Goal: Ask a question

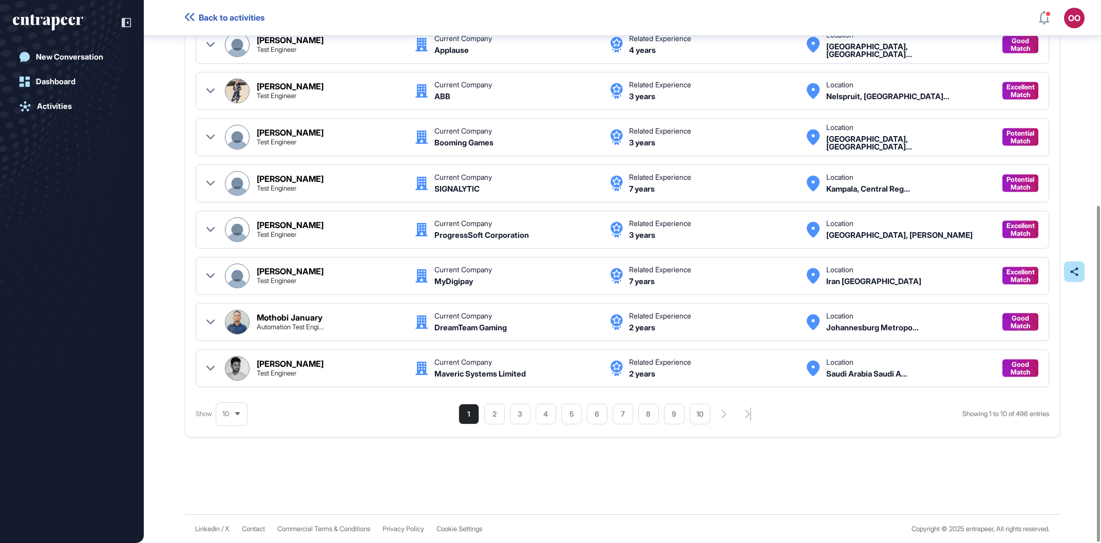
scroll to position [331, 0]
click at [741, 414] on div "1 2 3 4 5 6 7 8 9 10" at bounding box center [605, 414] width 293 height 21
click at [747, 414] on icon "search-pagination-last-page-button" at bounding box center [748, 413] width 6 height 13
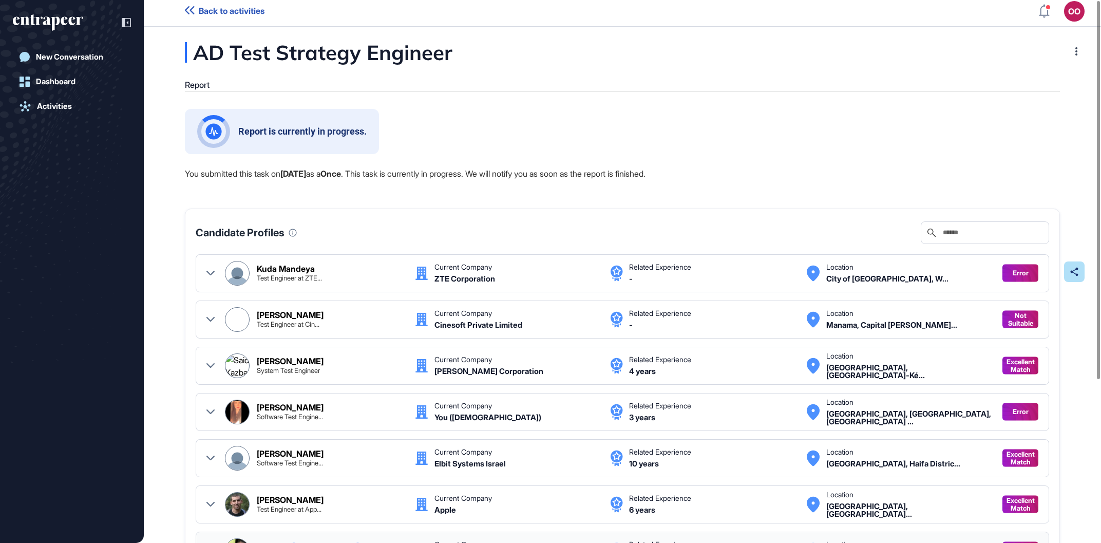
scroll to position [0, 0]
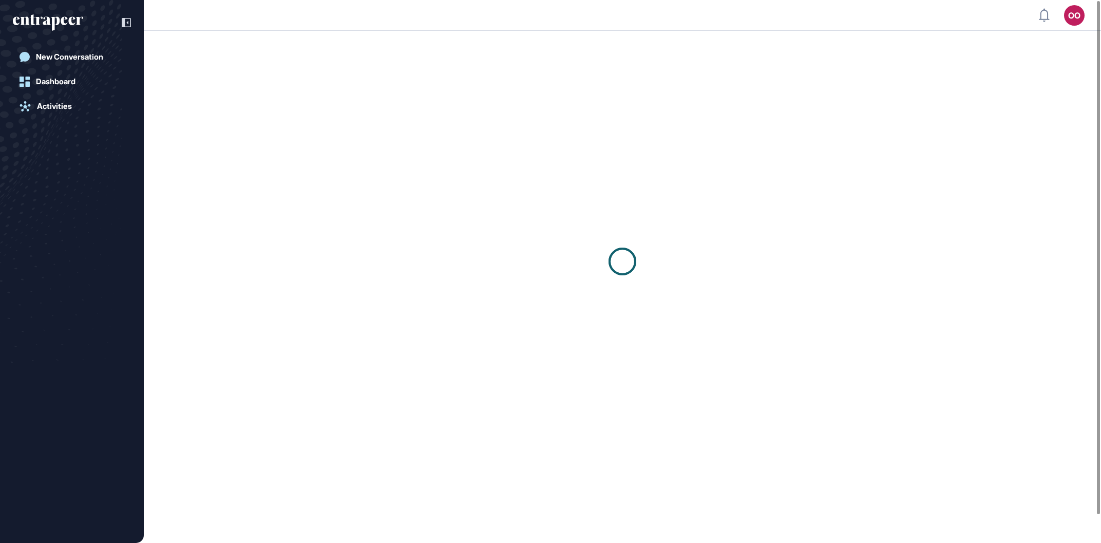
scroll to position [1, 1]
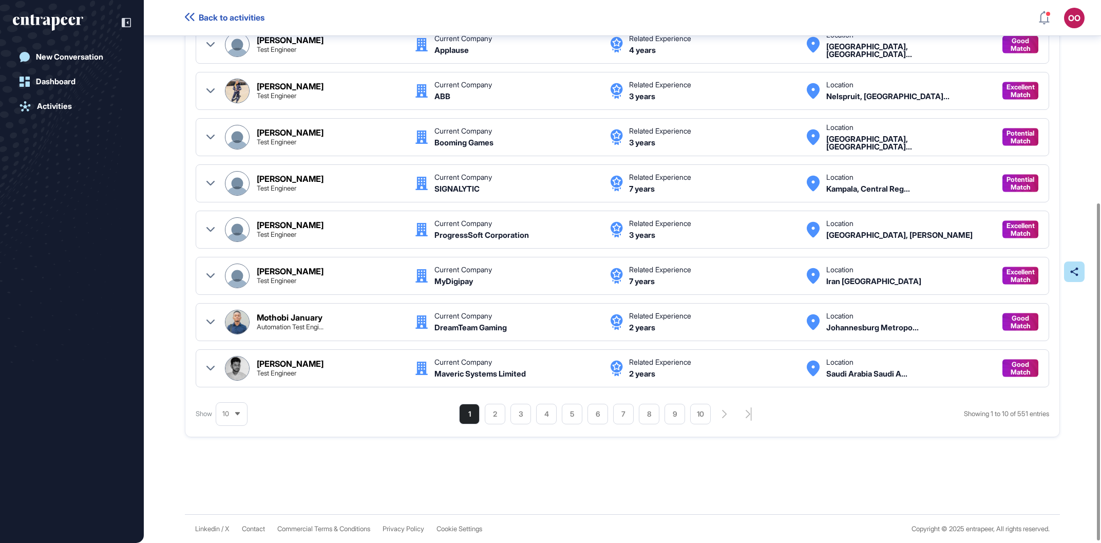
scroll to position [331, 0]
click at [741, 406] on div "1 2 3 4 5 6 7 8 9 10" at bounding box center [605, 414] width 293 height 21
click at [746, 409] on icon "search-pagination-last-page-button" at bounding box center [749, 413] width 6 height 13
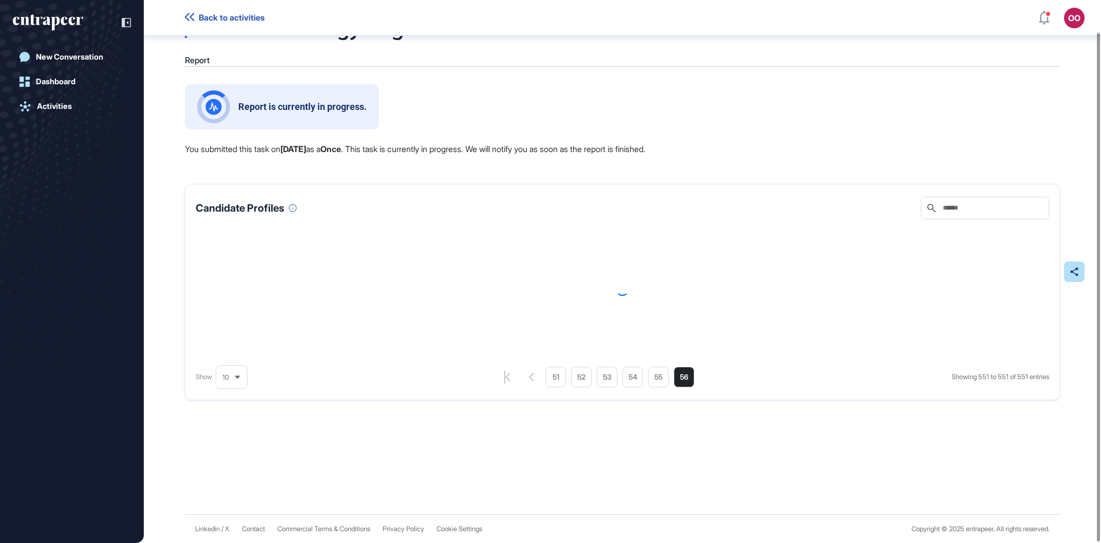
scroll to position [33, 0]
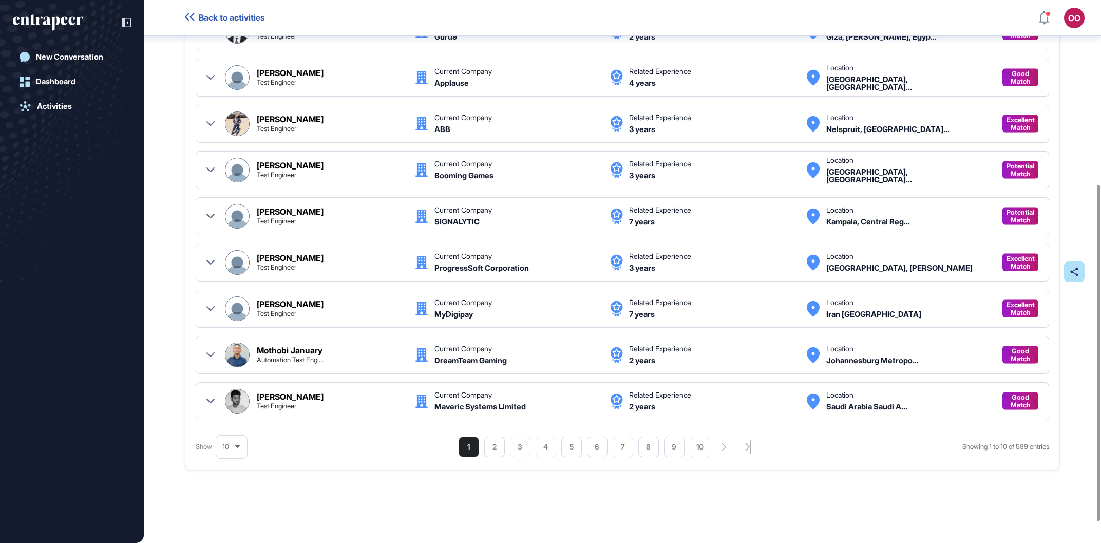
scroll to position [331, 0]
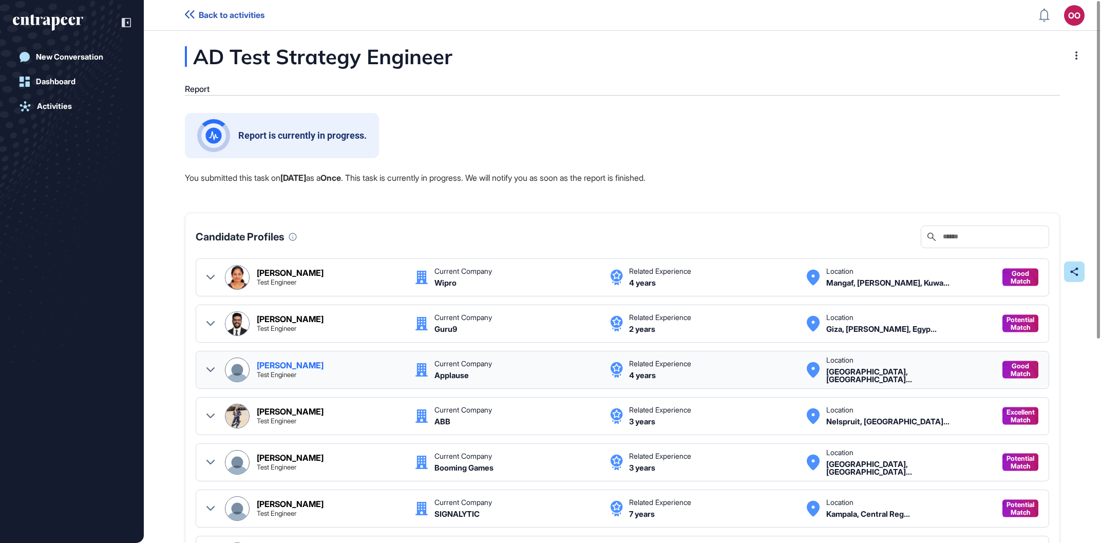
scroll to position [1, 1]
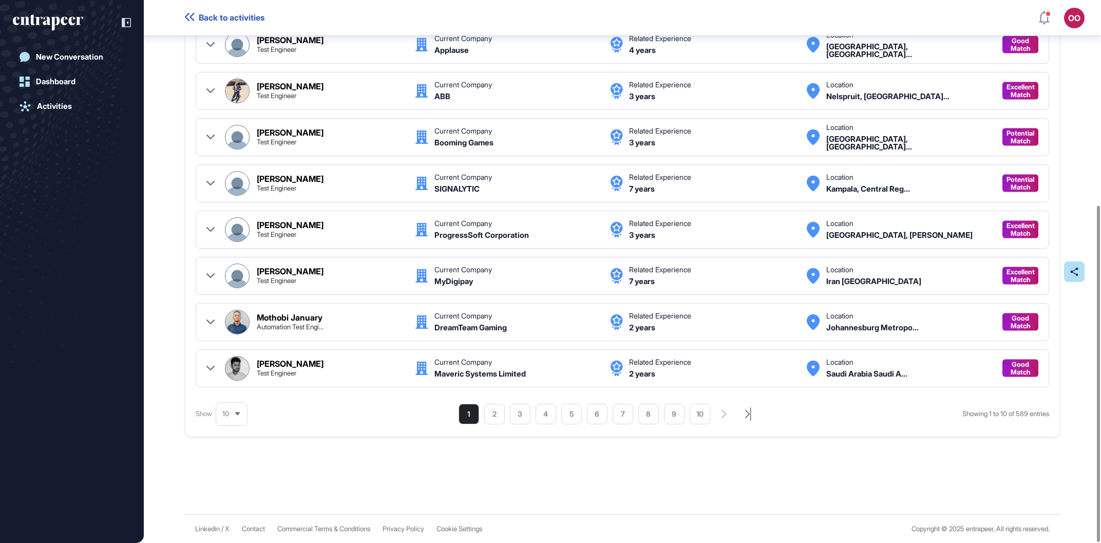
click at [746, 414] on icon "search-pagination-last-page-button" at bounding box center [748, 413] width 6 height 13
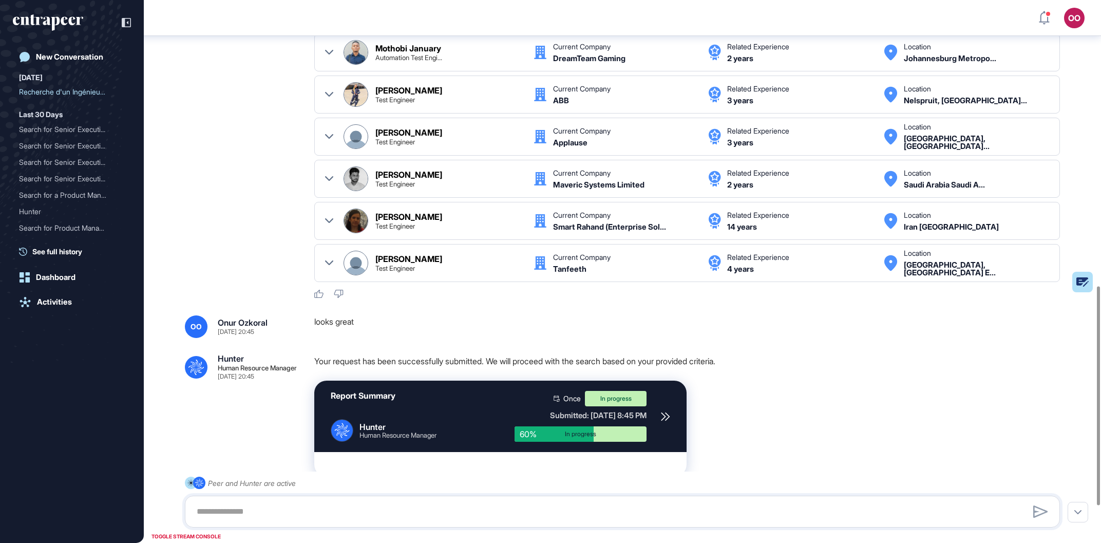
scroll to position [798, 0]
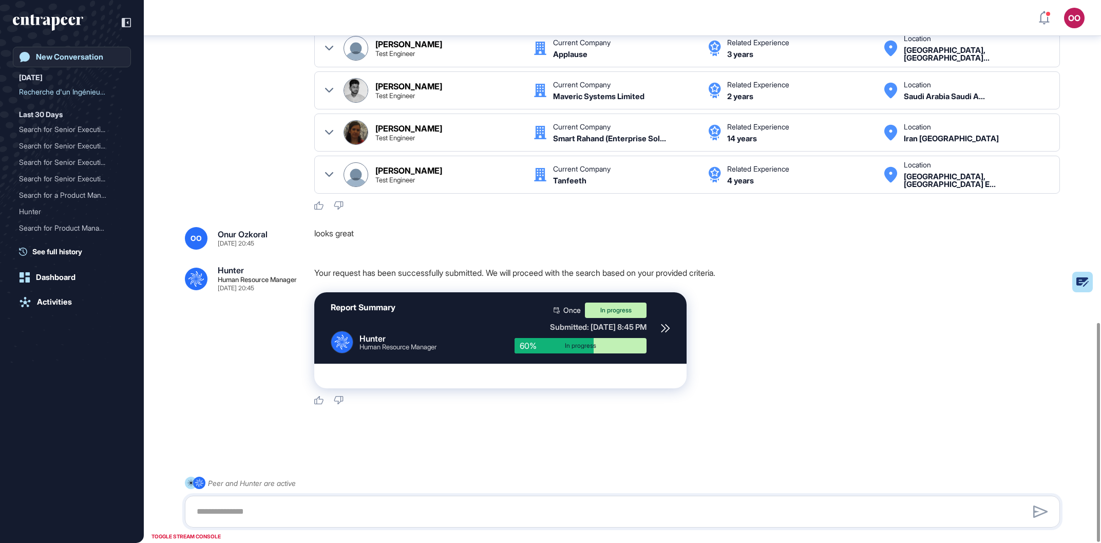
click at [94, 64] on link "New Conversation" at bounding box center [72, 57] width 118 height 21
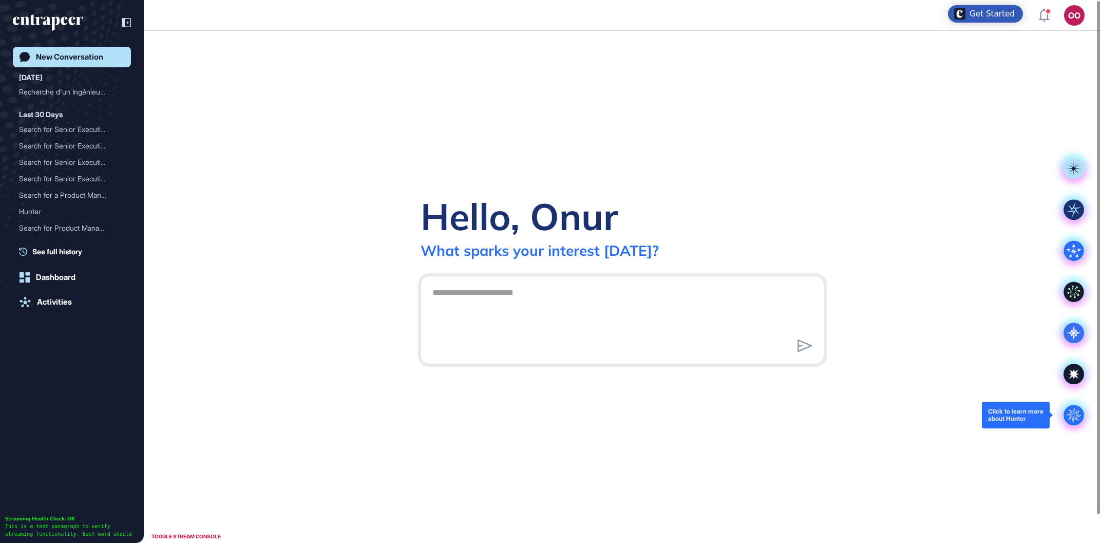
click at [1072, 423] on circle at bounding box center [1073, 415] width 21 height 21
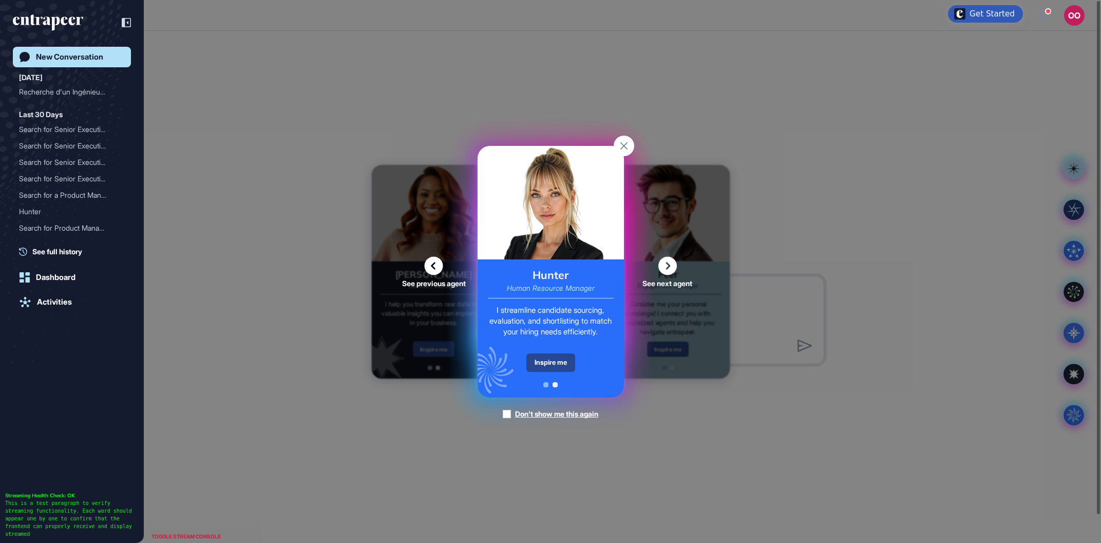
click at [542, 356] on div "Inspire me" at bounding box center [550, 362] width 49 height 18
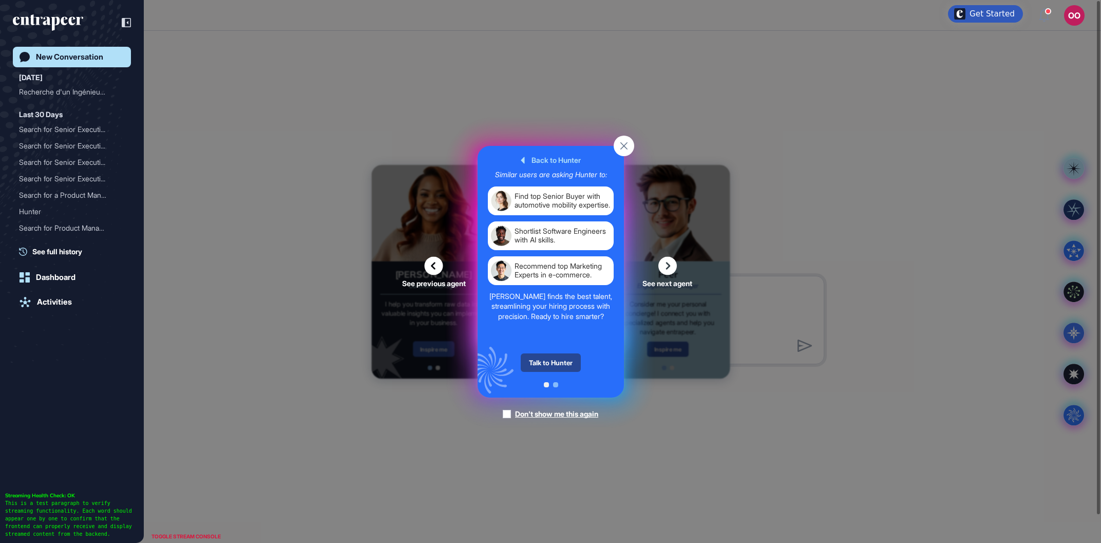
click at [568, 364] on div "Talk to Hunter" at bounding box center [551, 362] width 60 height 18
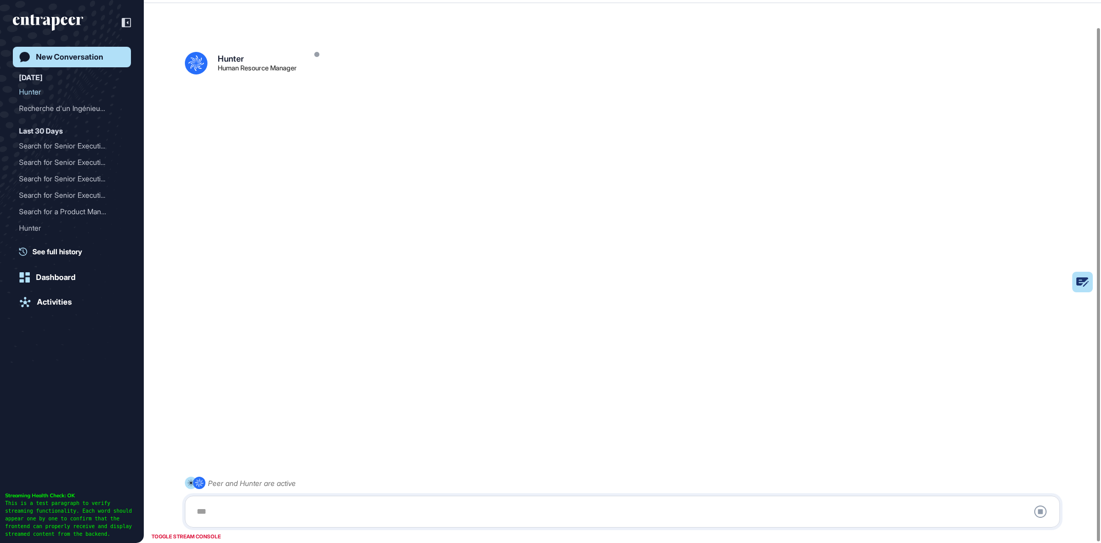
scroll to position [28, 0]
click at [370, 511] on div at bounding box center [623, 511] width 864 height 21
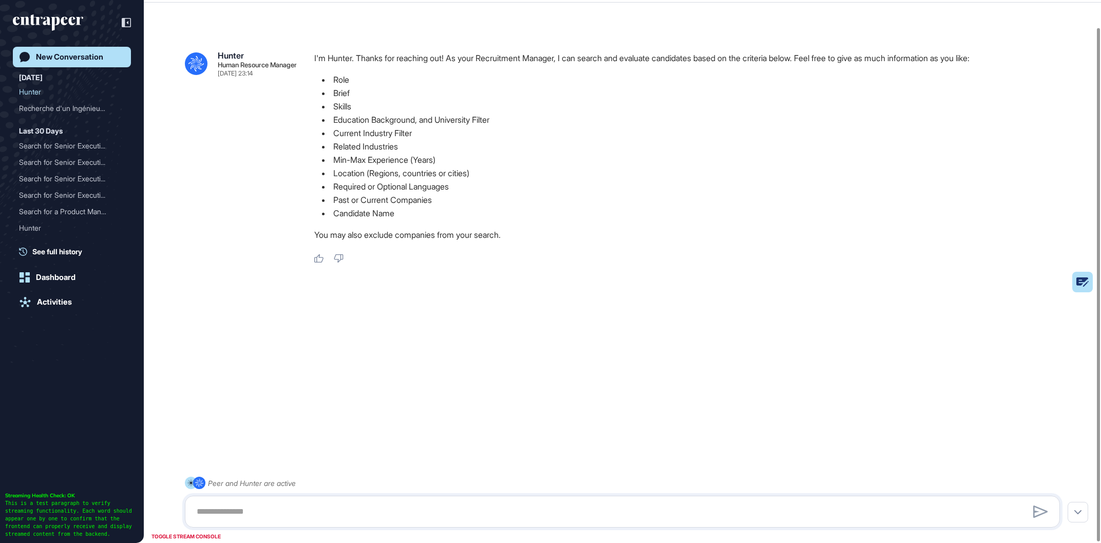
click at [351, 500] on div at bounding box center [622, 512] width 875 height 32
click at [353, 508] on textarea at bounding box center [623, 511] width 864 height 21
paste textarea "**********"
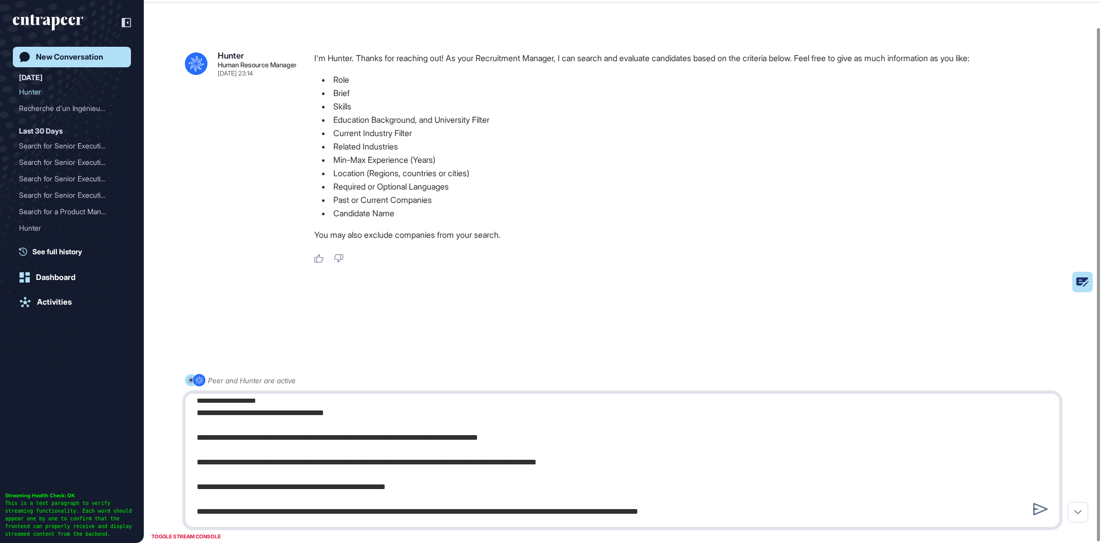
scroll to position [427, 0]
drag, startPoint x: 635, startPoint y: 461, endPoint x: 360, endPoint y: 467, distance: 275.3
click at [360, 467] on textarea at bounding box center [623, 459] width 864 height 123
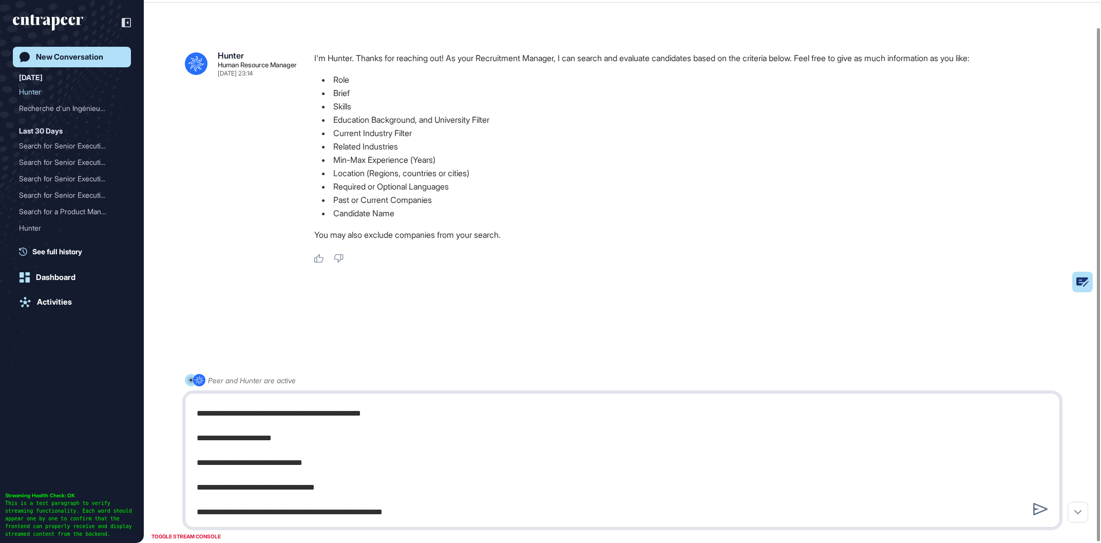
scroll to position [0, 0]
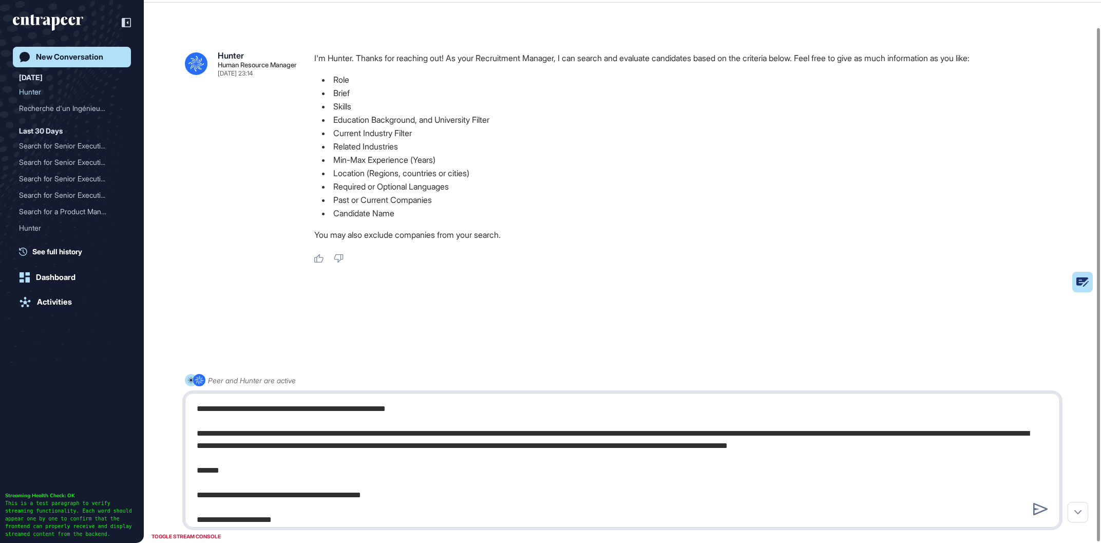
click at [632, 466] on textarea at bounding box center [623, 459] width 864 height 123
type textarea "**********"
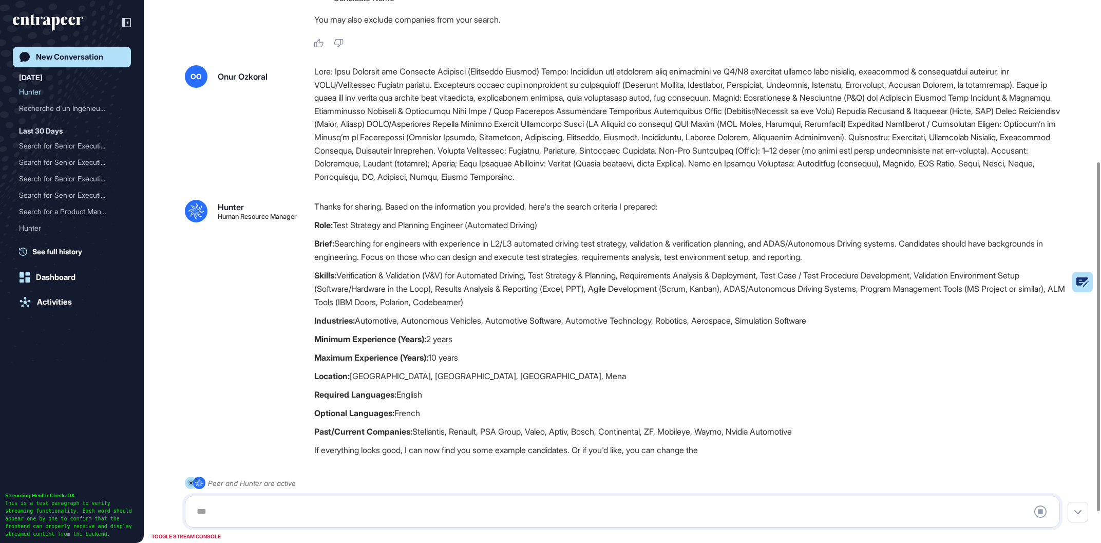
scroll to position [254, 0]
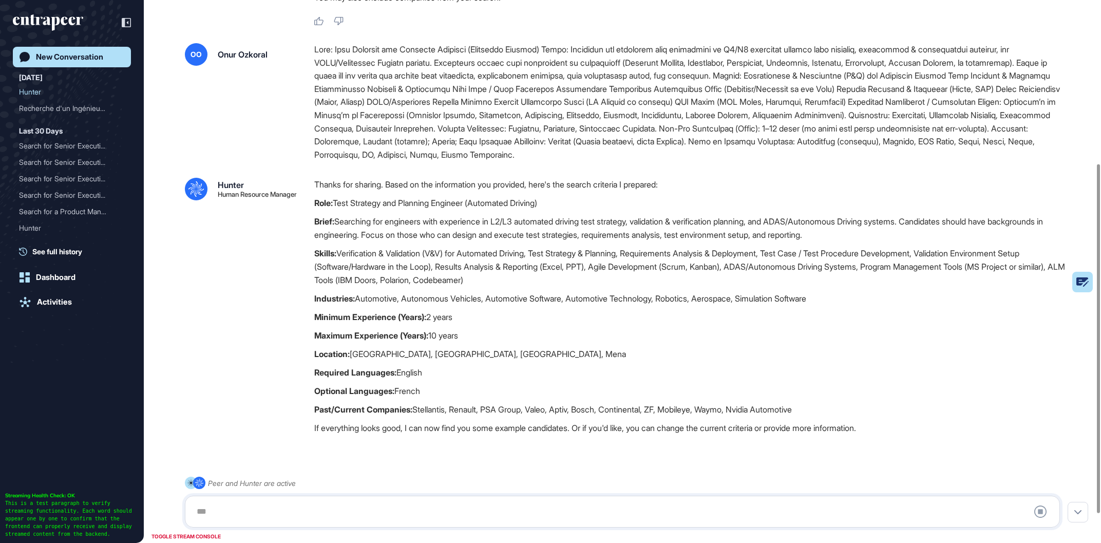
drag, startPoint x: 474, startPoint y: 526, endPoint x: 482, endPoint y: 514, distance: 14.5
click at [475, 526] on div "Stop Query" at bounding box center [622, 512] width 875 height 32
click at [483, 513] on div at bounding box center [623, 511] width 864 height 21
click at [482, 505] on div at bounding box center [623, 511] width 864 height 21
click at [480, 505] on textarea at bounding box center [623, 511] width 864 height 21
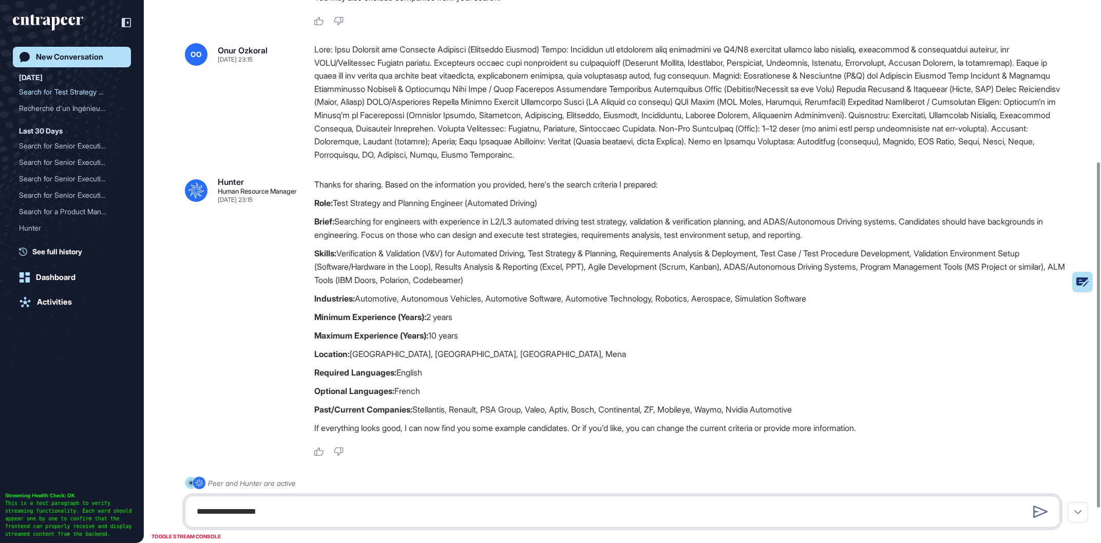
type textarea "**********"
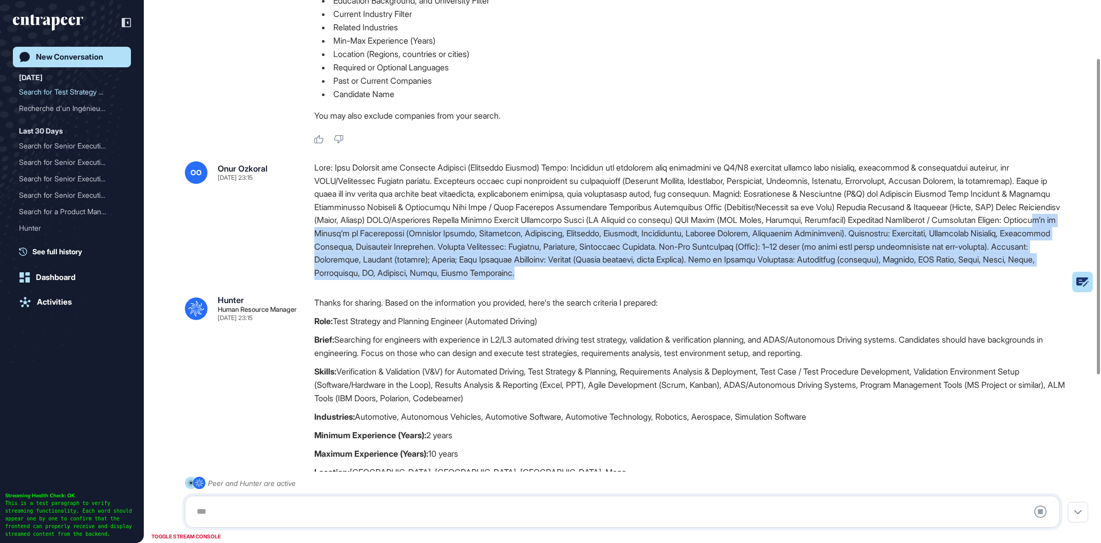
scroll to position [100, 0]
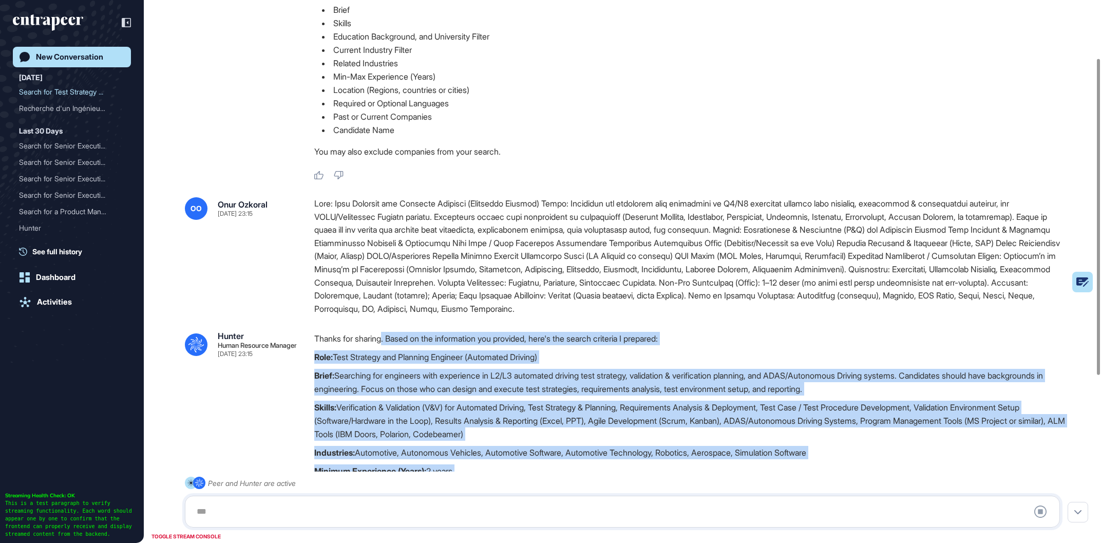
drag, startPoint x: 931, startPoint y: 298, endPoint x: 661, endPoint y: 316, distance: 270.2
click at [388, 335] on div "Thanks for sharing. Based on the information you provided, here's the search cr…" at bounding box center [691, 463] width 754 height 262
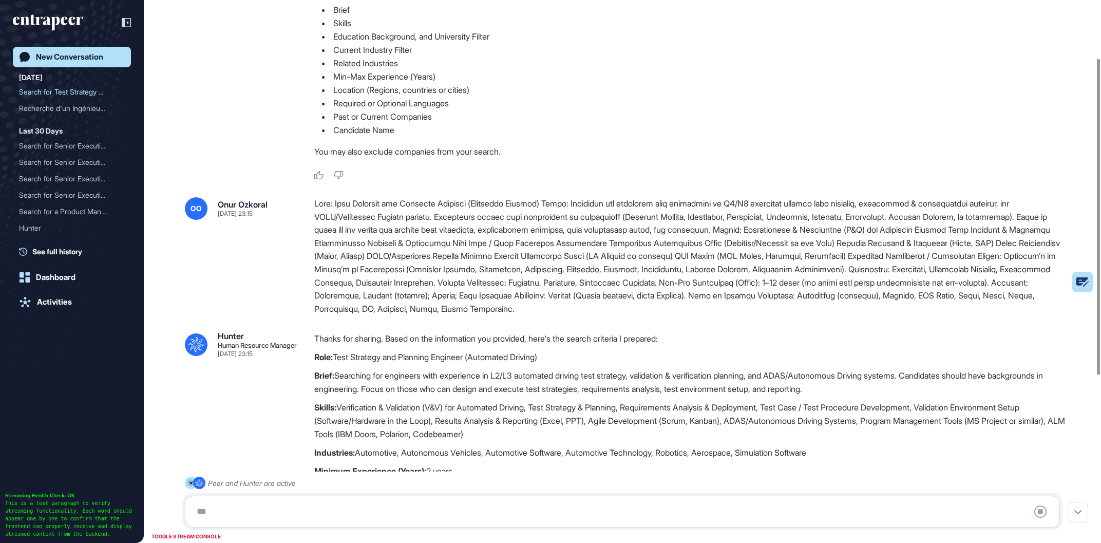
click at [715, 315] on div at bounding box center [691, 256] width 754 height 118
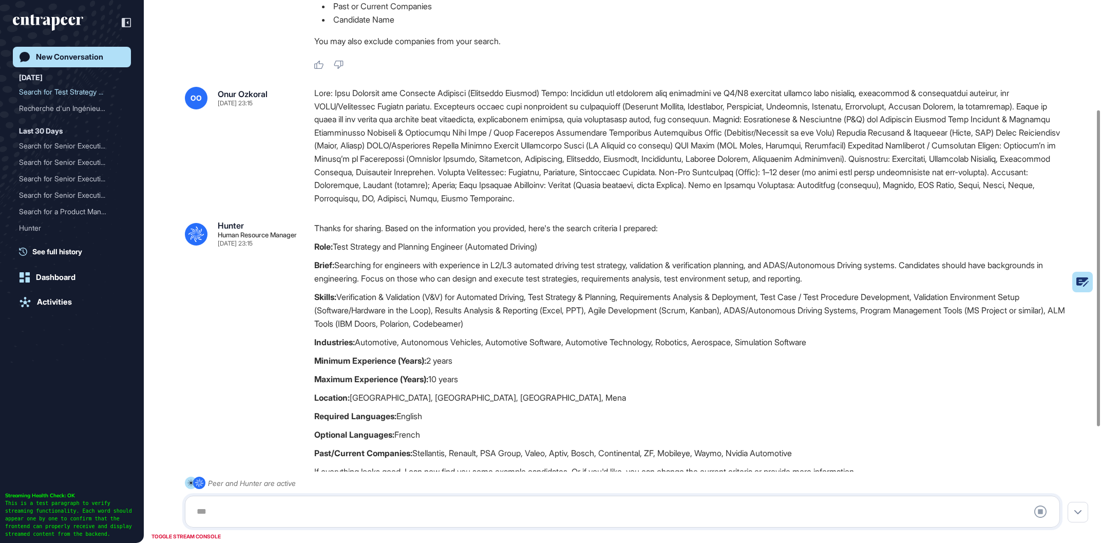
scroll to position [333, 0]
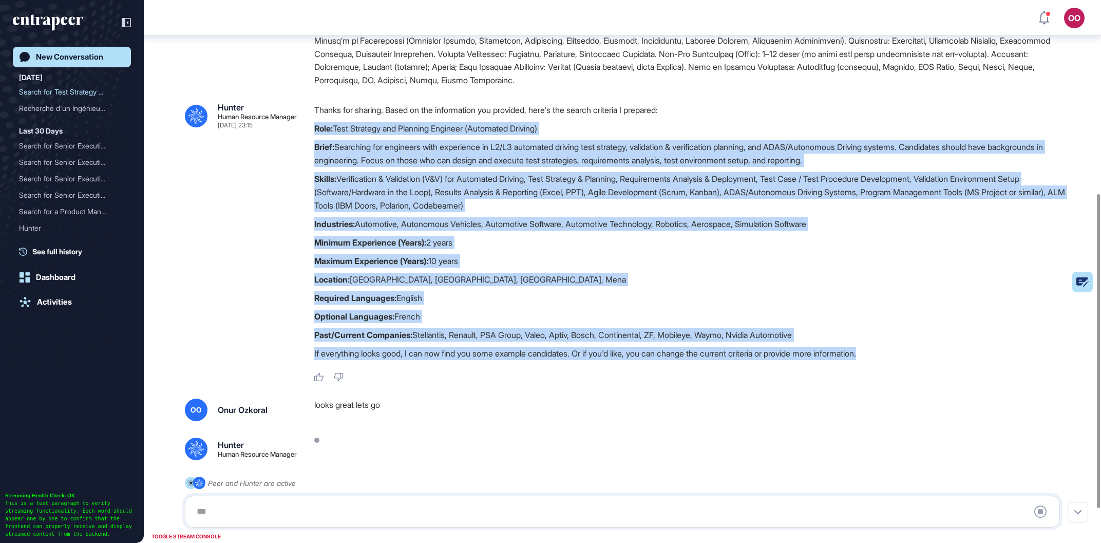
drag, startPoint x: 913, startPoint y: 357, endPoint x: 308, endPoint y: 129, distance: 646.2
click at [308, 129] on div ".cls-2{fill:#fff} Hunter Human Resource Manager Sep 24, 2025 23:15 Thanks for s…" at bounding box center [622, 242] width 875 height 279
copy div "Role: Test Strategy and Planning Engineer (Automated Driving) Brief: Searching …"
click at [683, 304] on p "Required Languages: English" at bounding box center [691, 297] width 754 height 13
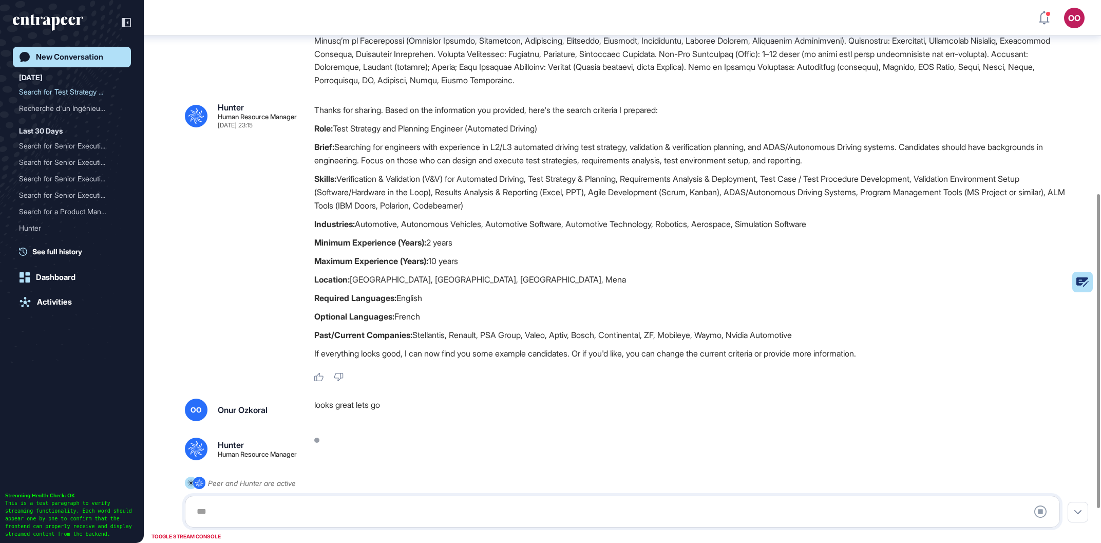
drag, startPoint x: 829, startPoint y: 333, endPoint x: 308, endPoint y: 129, distance: 559.8
click at [308, 129] on div ".cls-2{fill:#fff} Hunter Human Resource Manager Sep 24, 2025 23:15 Thanks for s…" at bounding box center [622, 242] width 875 height 279
copy div "Role: Test Strategy and Planning Engineer (Automated Driving) Brief: Searching …"
click at [125, 59] on link "New Conversation" at bounding box center [72, 57] width 118 height 21
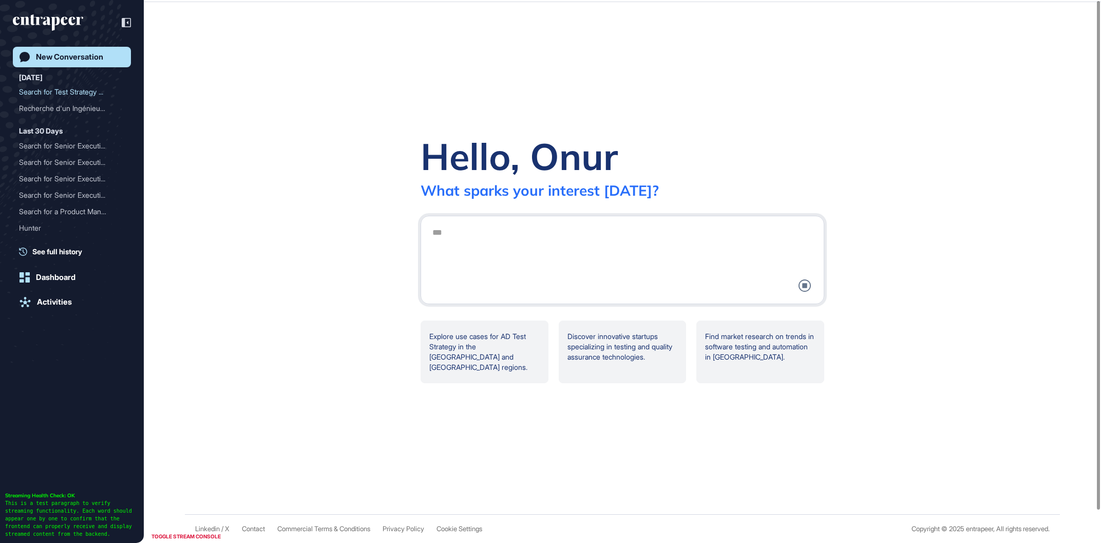
scroll to position [0, 0]
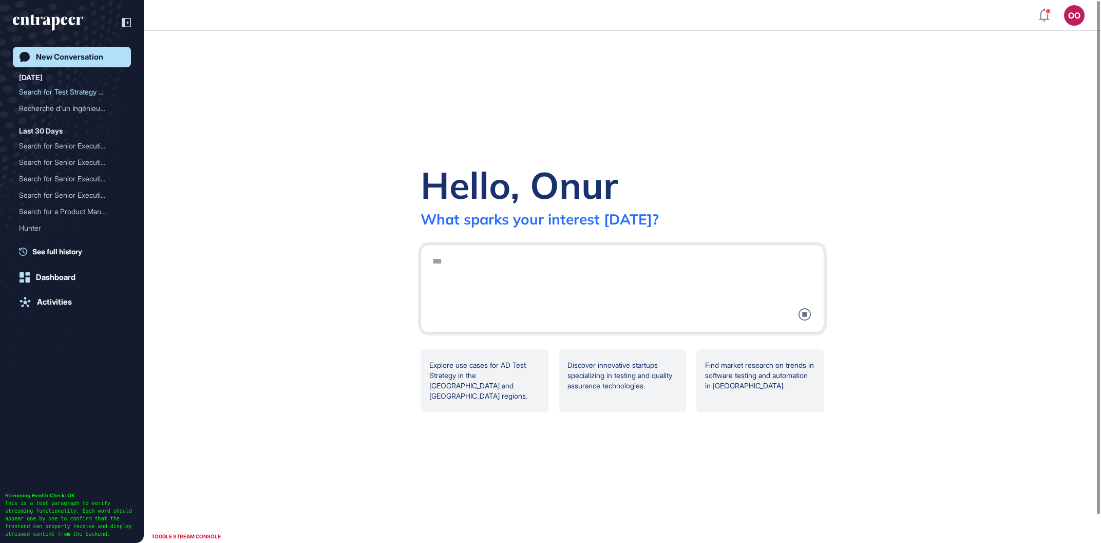
click at [611, 266] on div at bounding box center [622, 288] width 392 height 75
click at [807, 320] on icon at bounding box center [804, 314] width 12 height 12
drag, startPoint x: 702, startPoint y: 139, endPoint x: 713, endPoint y: 135, distance: 11.5
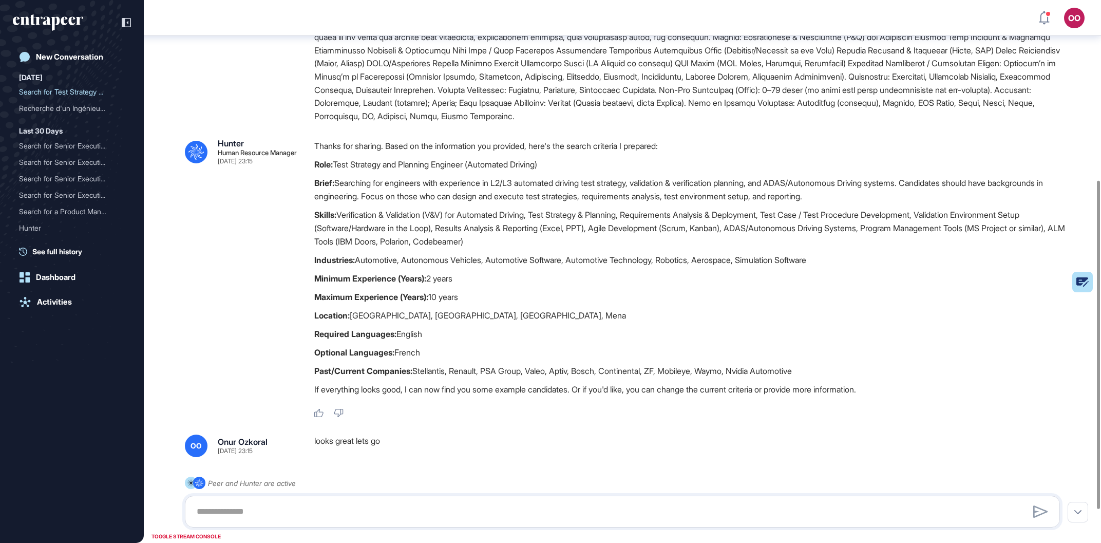
scroll to position [351, 0]
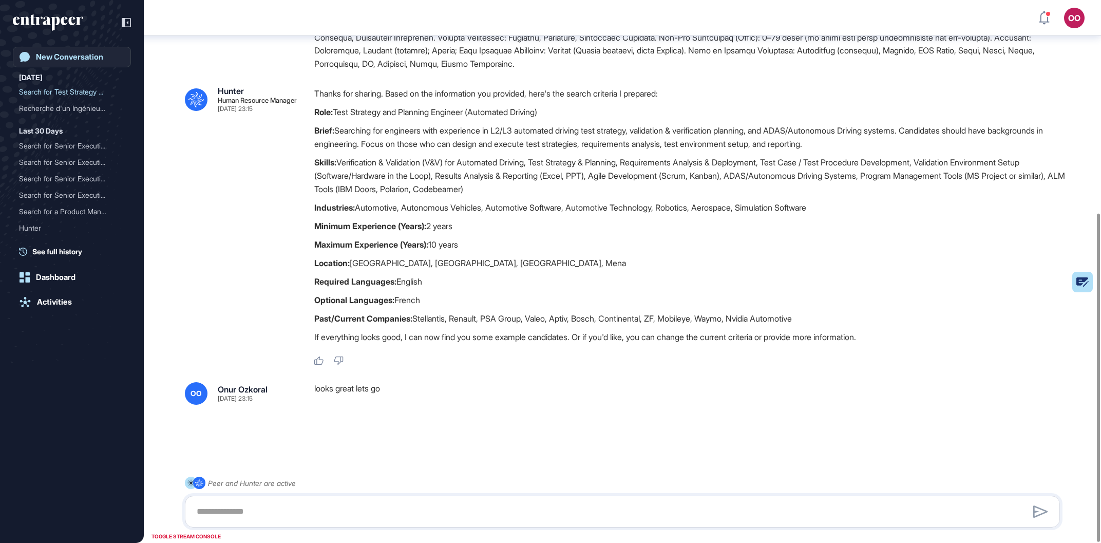
click at [78, 52] on link "New Conversation" at bounding box center [72, 57] width 118 height 21
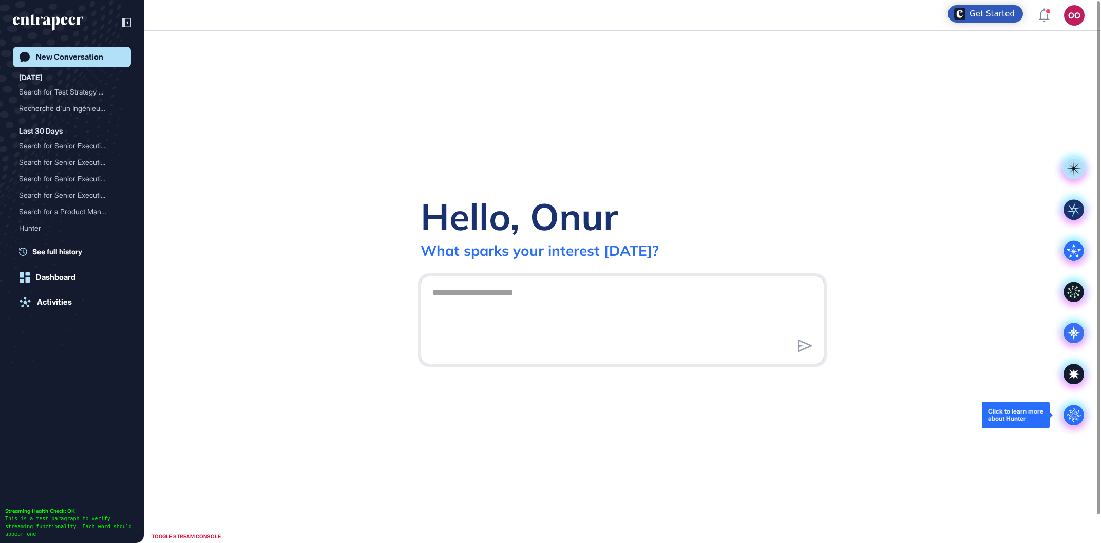
click at [1080, 423] on circle at bounding box center [1073, 415] width 21 height 21
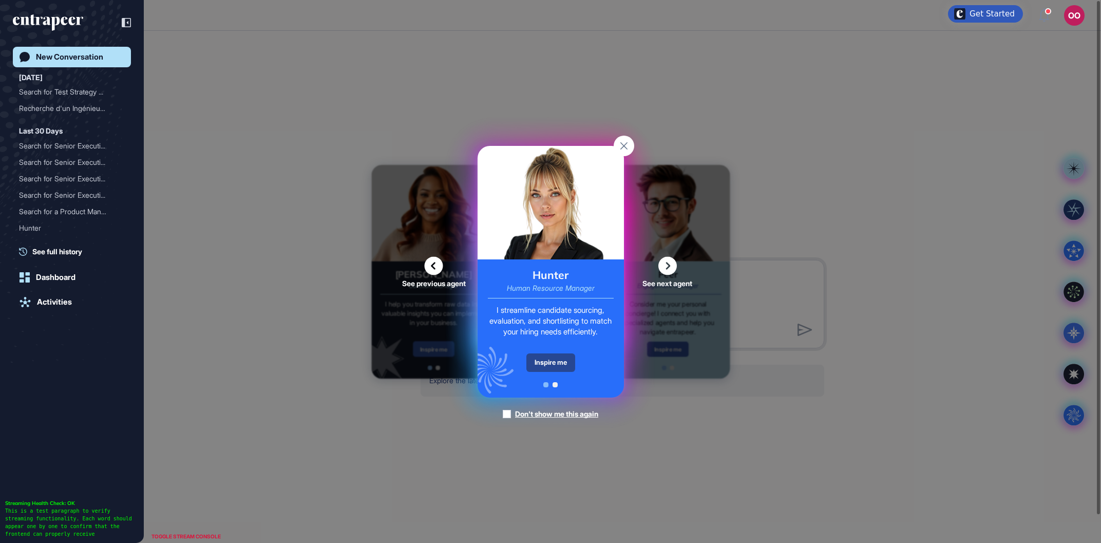
click at [550, 355] on div "Inspire me" at bounding box center [550, 362] width 49 height 18
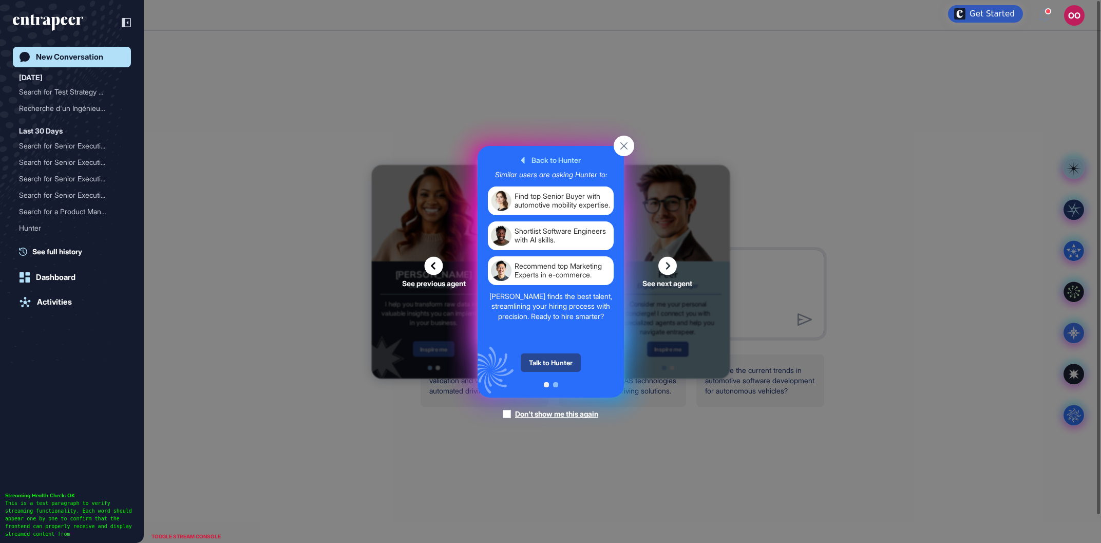
click at [560, 367] on div "Talk to Hunter" at bounding box center [551, 362] width 60 height 18
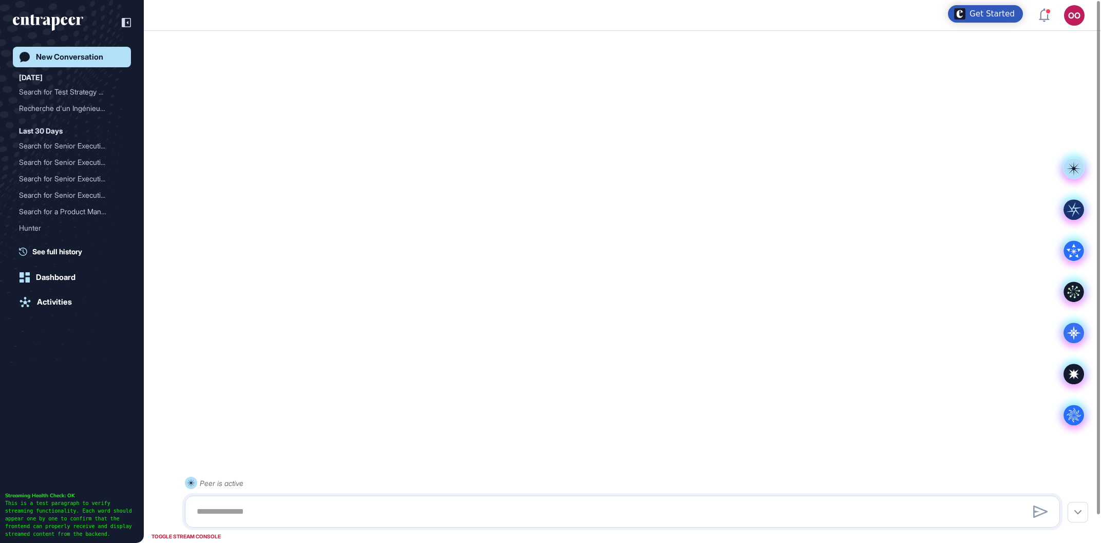
click at [561, 367] on div "Peer is active" at bounding box center [622, 287] width 957 height 488
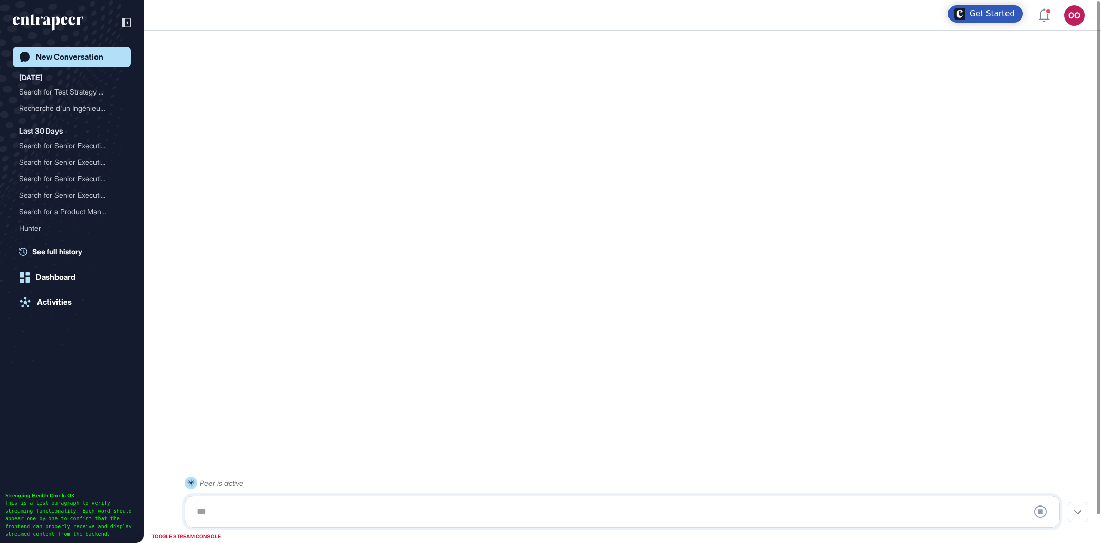
click at [392, 521] on div at bounding box center [623, 511] width 864 height 21
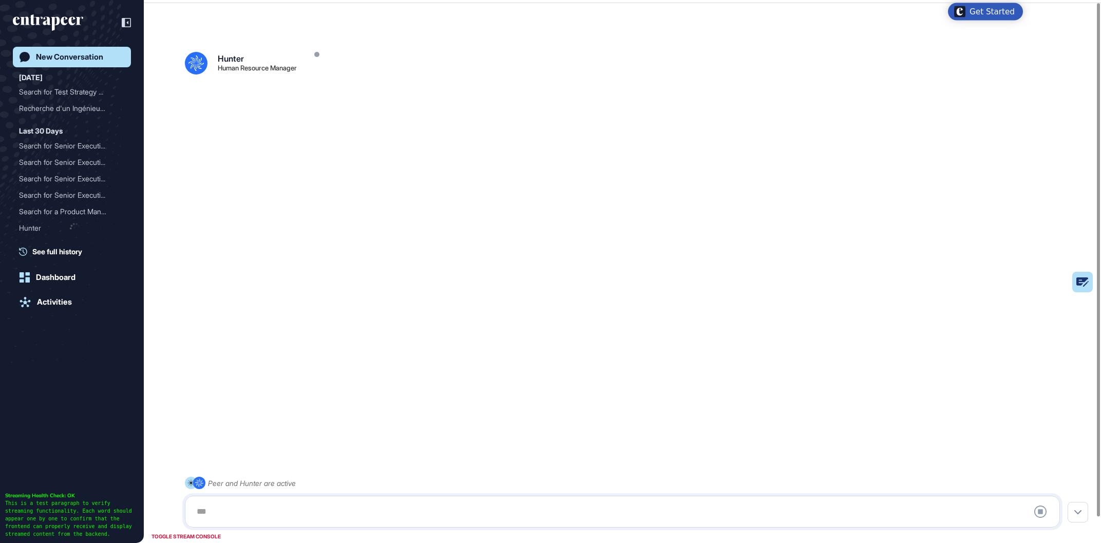
scroll to position [28, 0]
click at [394, 514] on div at bounding box center [623, 511] width 864 height 21
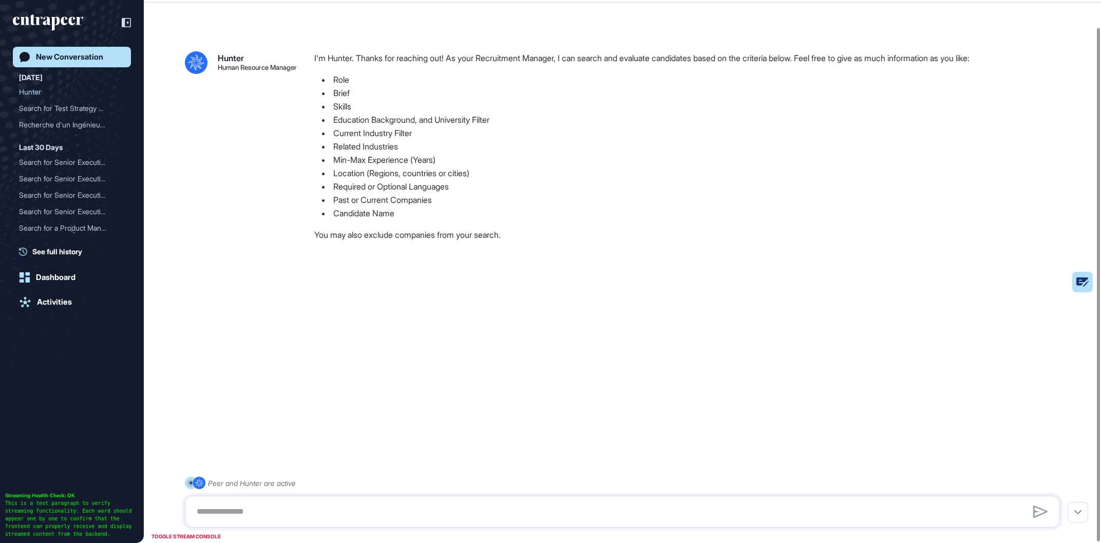
click at [394, 514] on div at bounding box center [623, 511] width 864 height 21
click at [395, 514] on textarea at bounding box center [623, 511] width 864 height 21
paste textarea "**********"
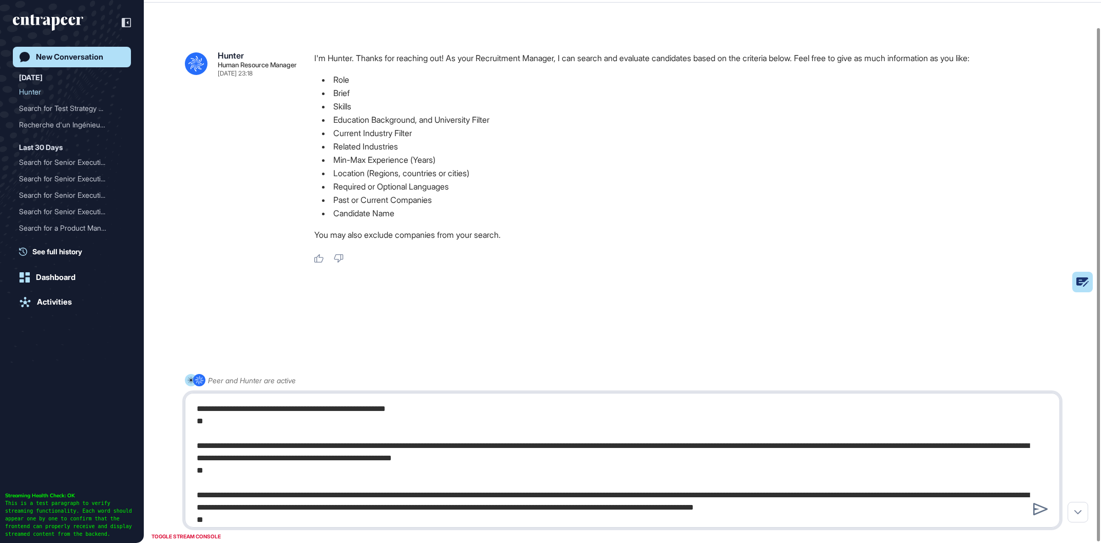
type textarea "**********"
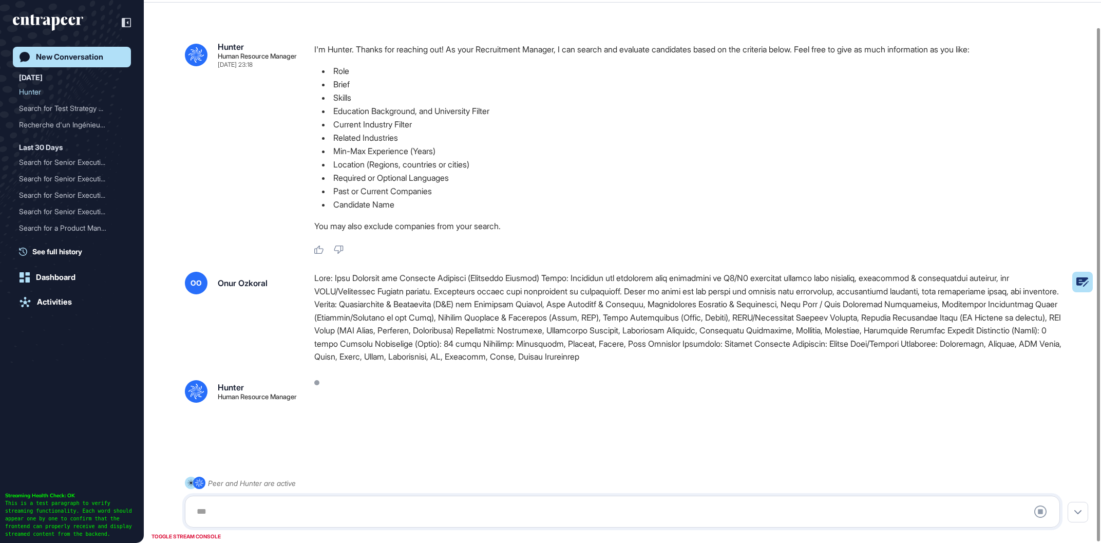
click at [515, 505] on div at bounding box center [623, 511] width 864 height 21
click at [491, 510] on div at bounding box center [623, 511] width 864 height 21
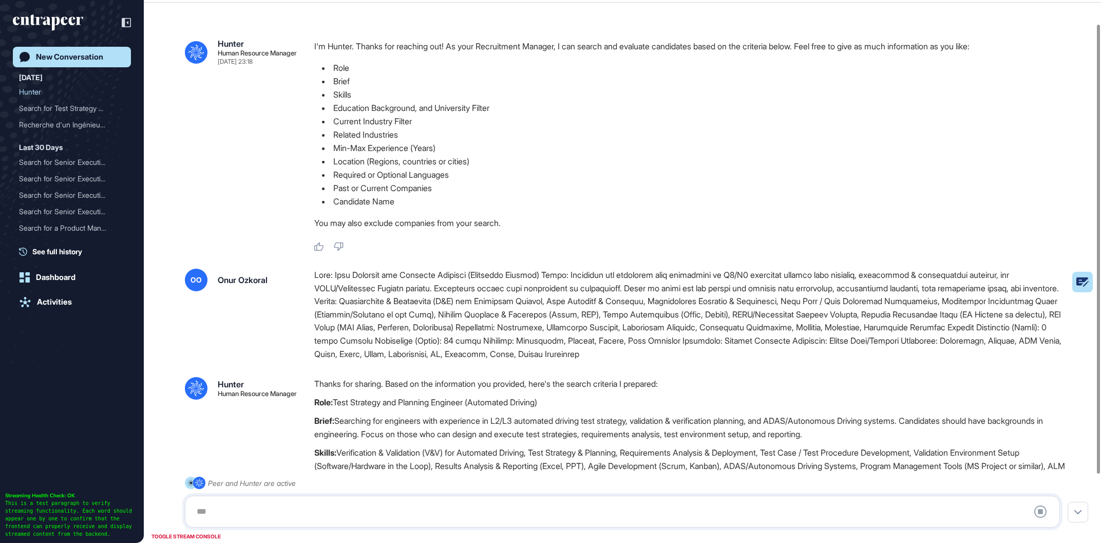
click at [529, 508] on div at bounding box center [623, 511] width 864 height 21
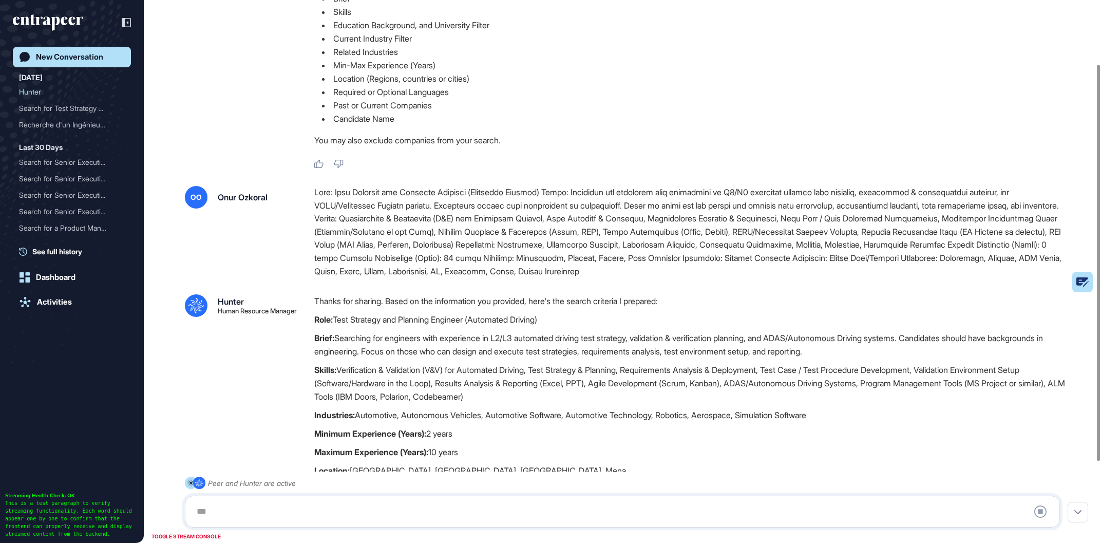
scroll to position [143, 0]
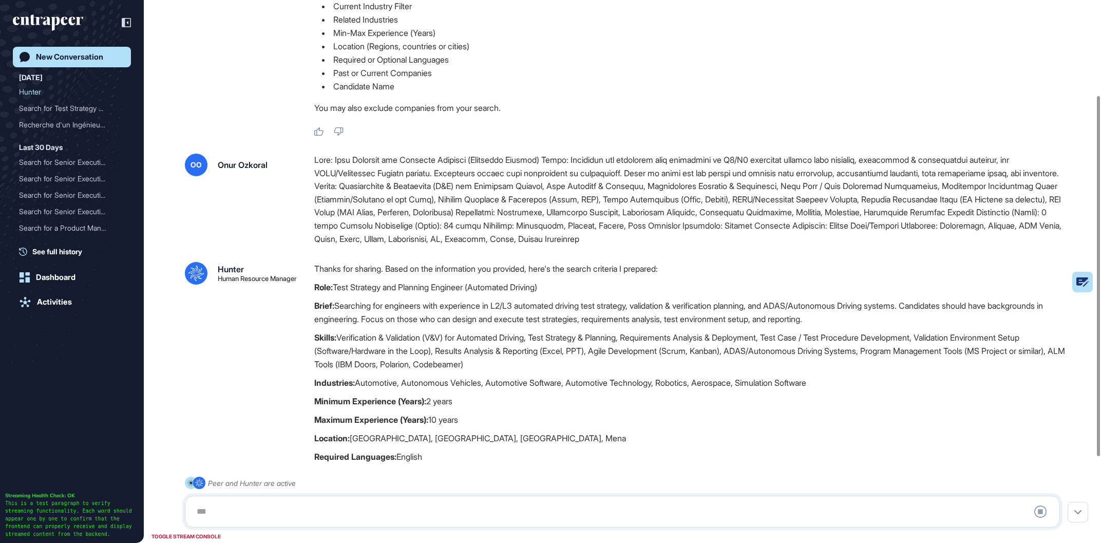
click at [529, 508] on div at bounding box center [623, 511] width 864 height 21
click at [531, 508] on div at bounding box center [623, 511] width 864 height 21
click at [536, 511] on div at bounding box center [623, 511] width 864 height 21
click at [532, 520] on div at bounding box center [623, 511] width 864 height 21
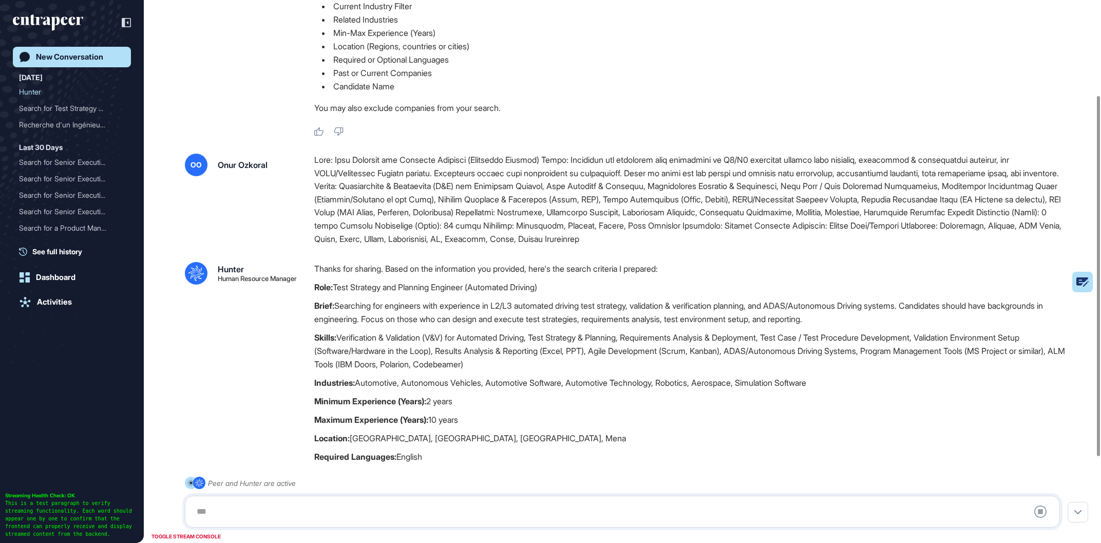
drag, startPoint x: 420, startPoint y: 505, endPoint x: 413, endPoint y: 505, distance: 6.7
click at [418, 505] on div at bounding box center [623, 511] width 864 height 21
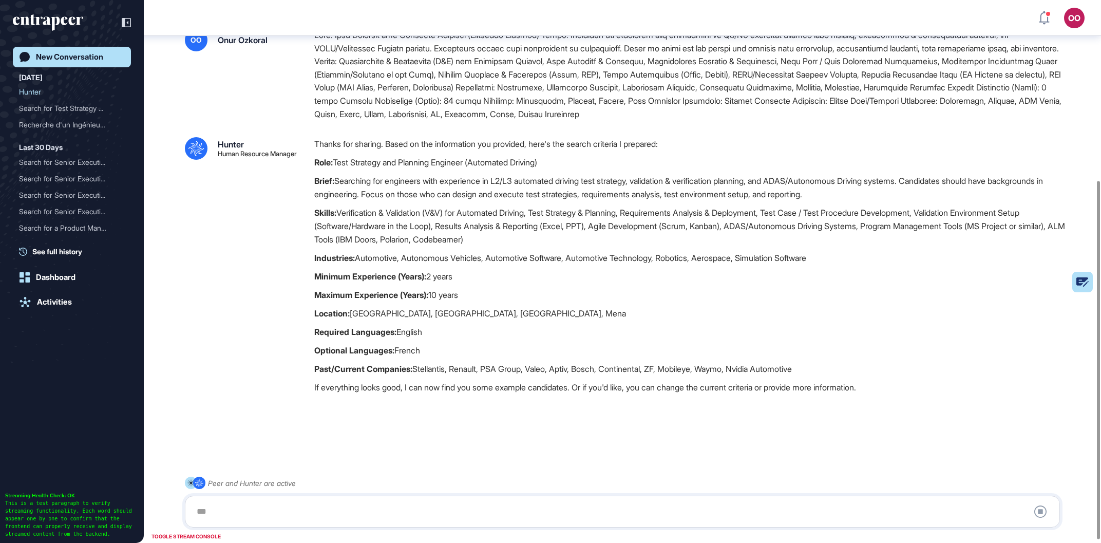
click at [246, 520] on div at bounding box center [623, 511] width 864 height 21
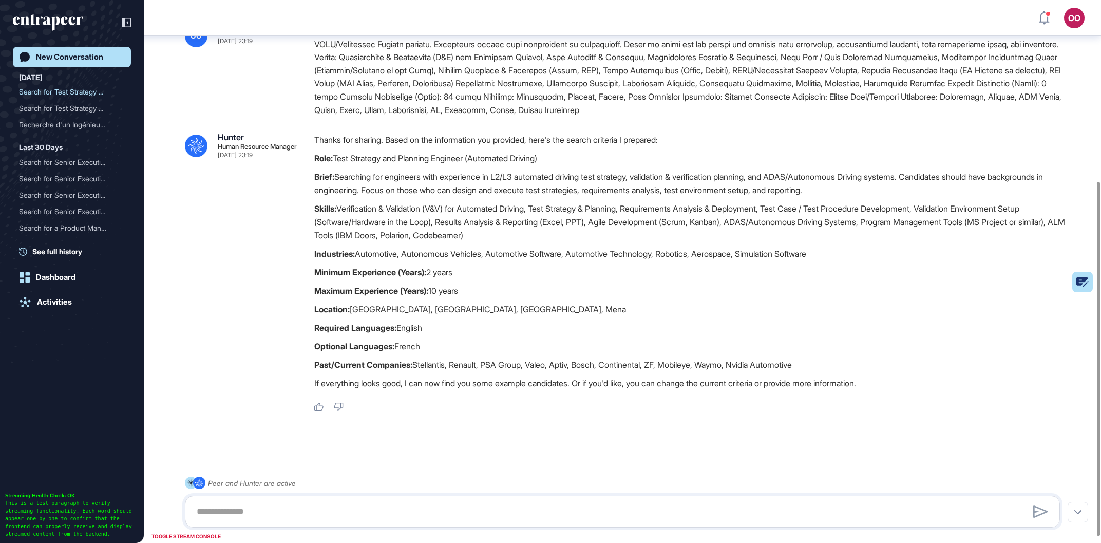
scroll to position [277, 0]
click at [250, 512] on textarea at bounding box center [623, 511] width 864 height 21
type textarea "**********"
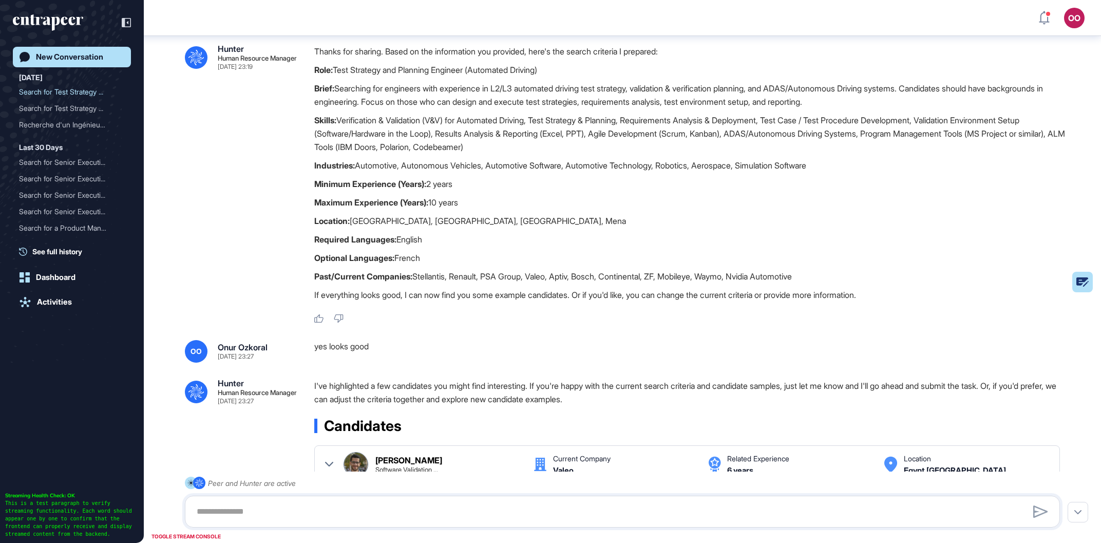
scroll to position [382, 0]
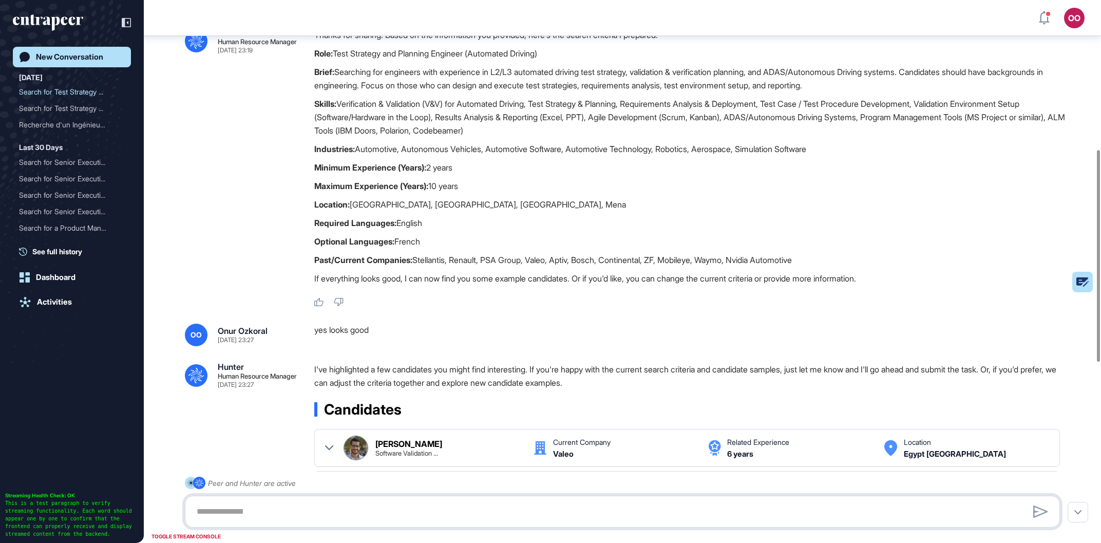
click at [395, 503] on textarea at bounding box center [623, 511] width 864 height 21
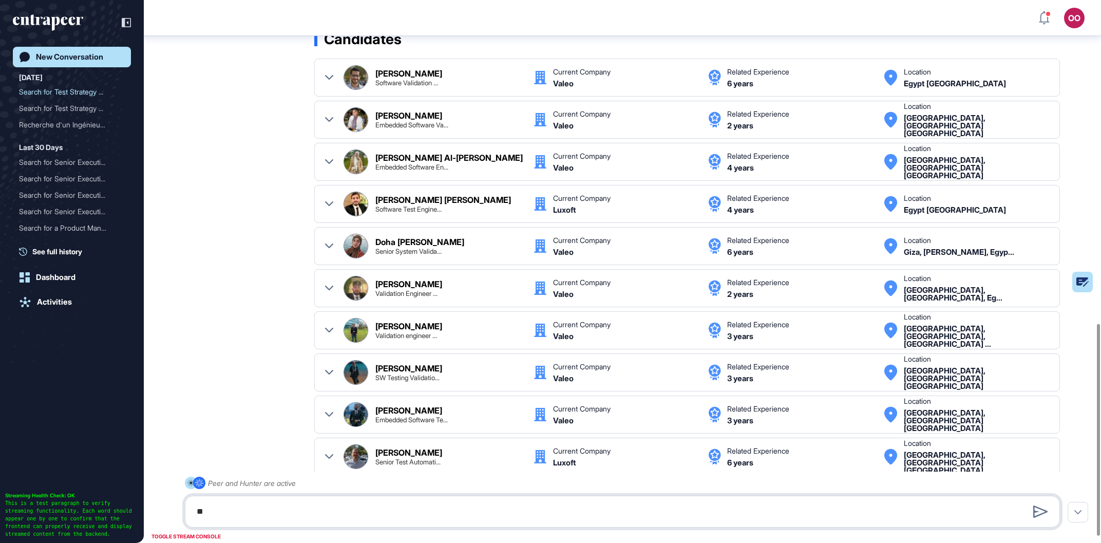
scroll to position [834, 0]
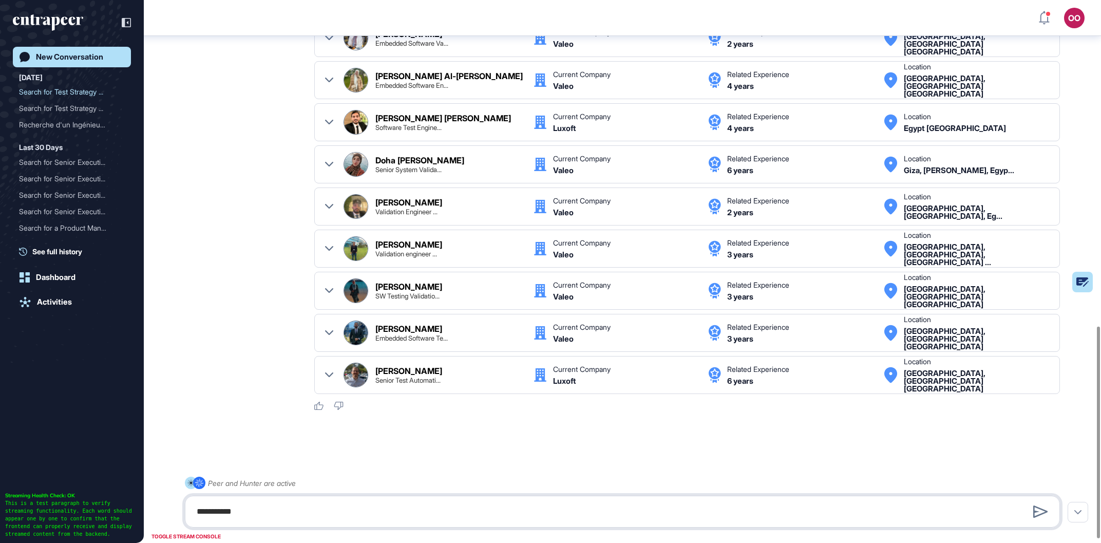
type textarea "**********"
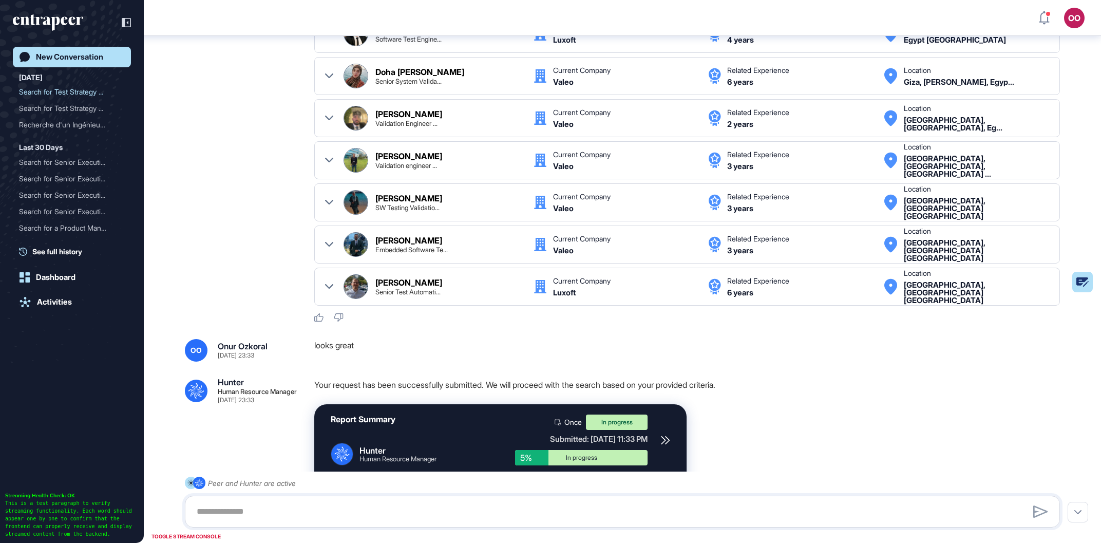
scroll to position [1029, 0]
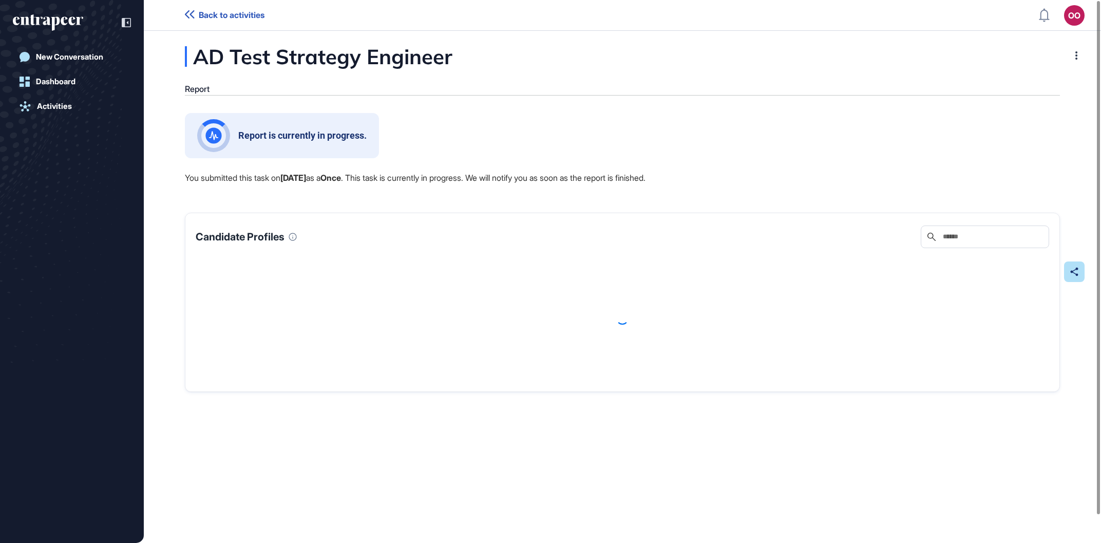
scroll to position [1, 1]
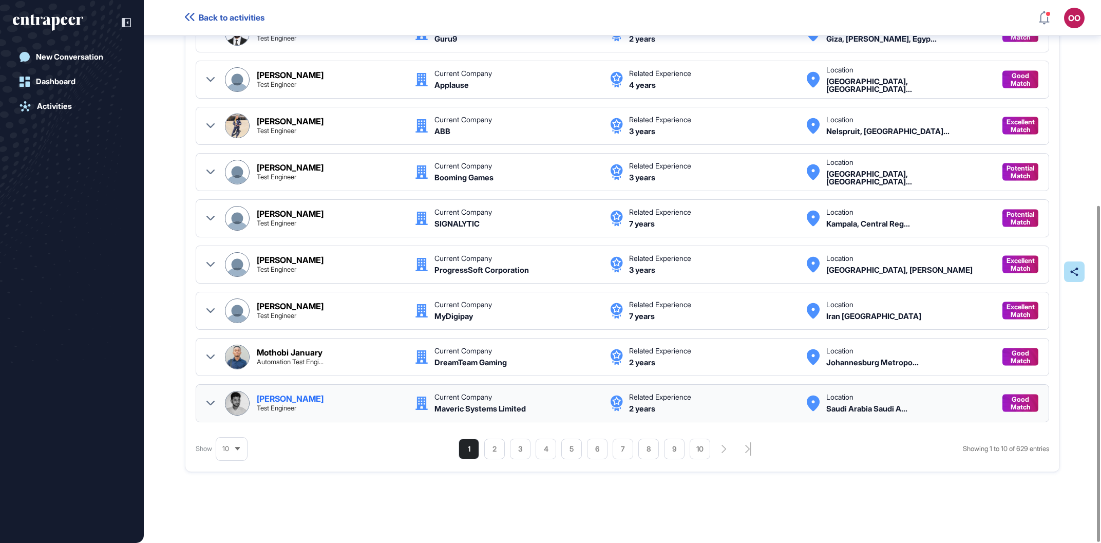
scroll to position [331, 0]
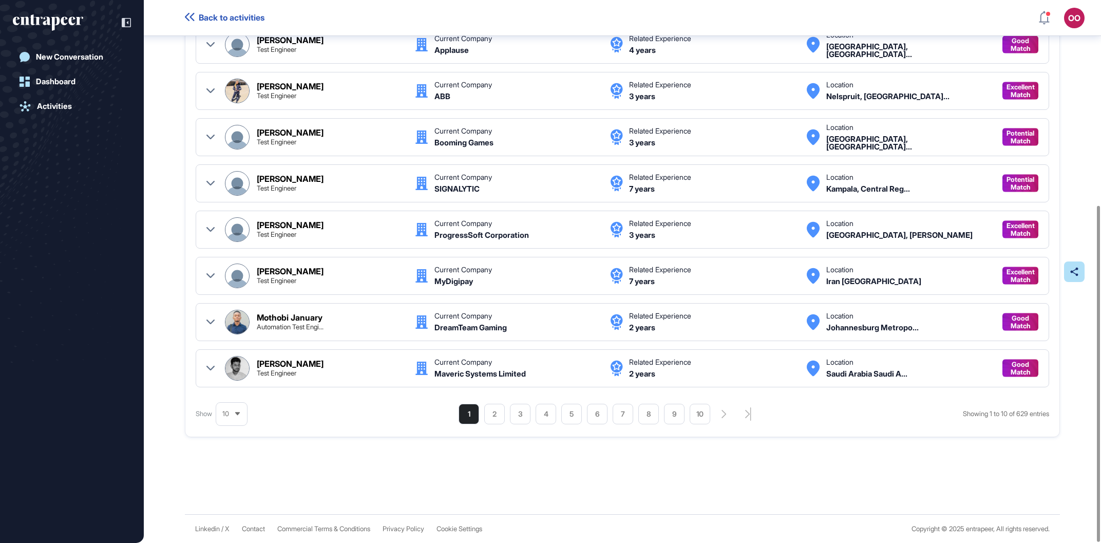
click at [738, 412] on div "1 2 3 4 5 6 7 8 9 10" at bounding box center [605, 414] width 293 height 21
click at [745, 413] on icon "search-pagination-last-page-button" at bounding box center [748, 413] width 6 height 13
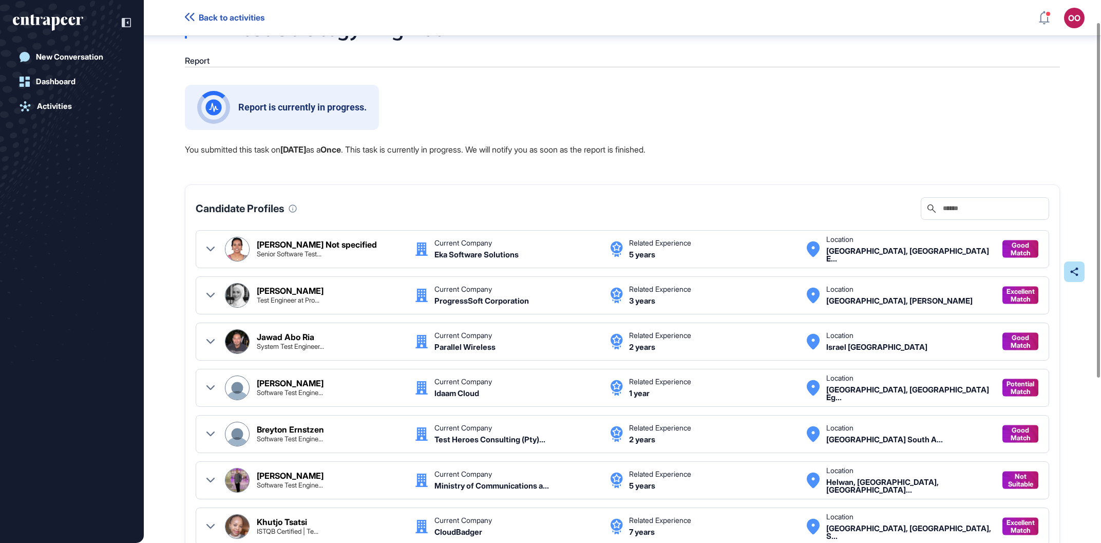
scroll to position [284, 0]
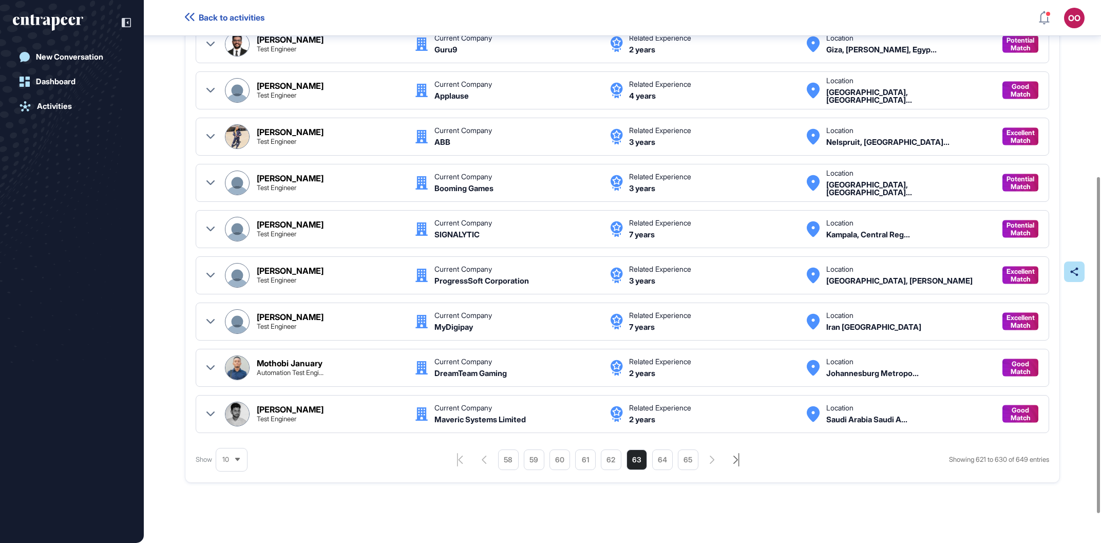
click at [734, 460] on icon "search-pagination-last-page-button" at bounding box center [736, 459] width 6 height 13
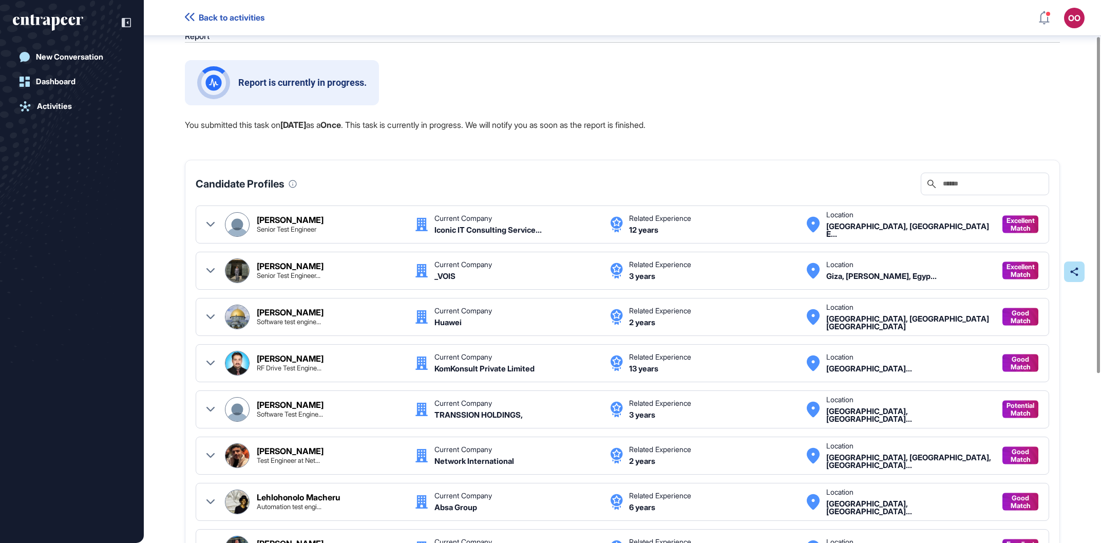
scroll to position [331, 0]
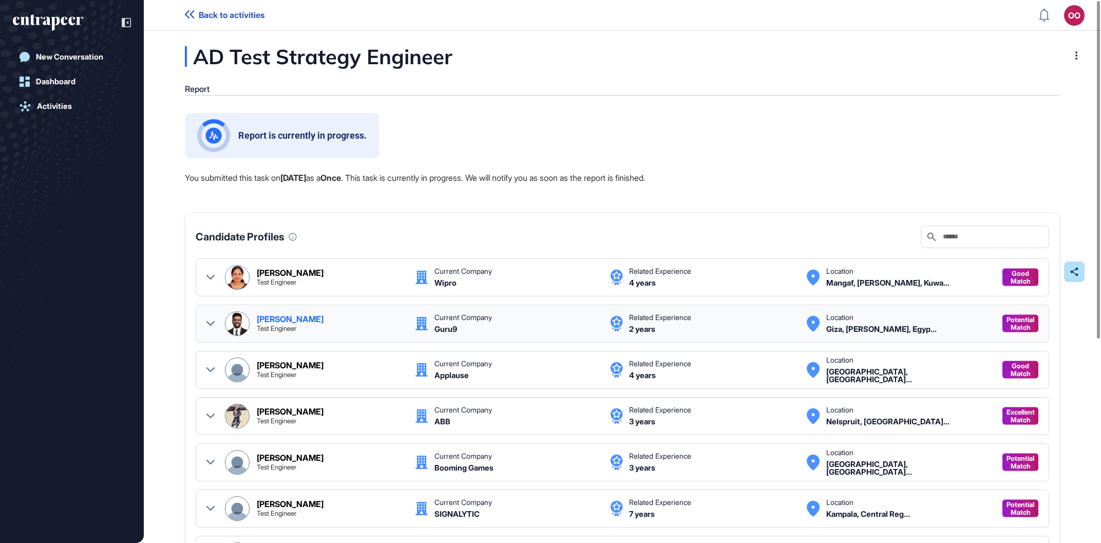
scroll to position [1, 1]
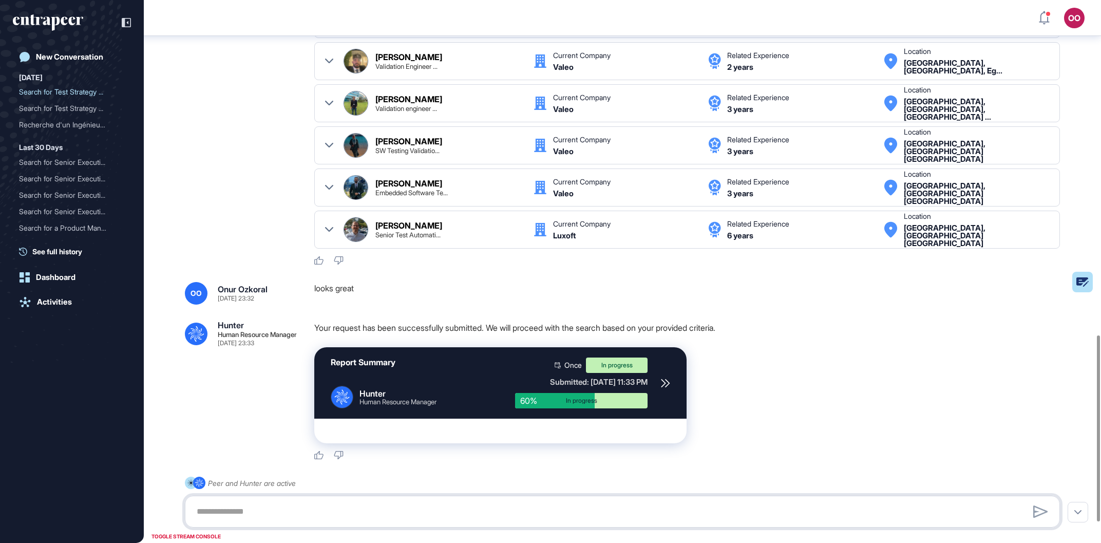
scroll to position [745, 0]
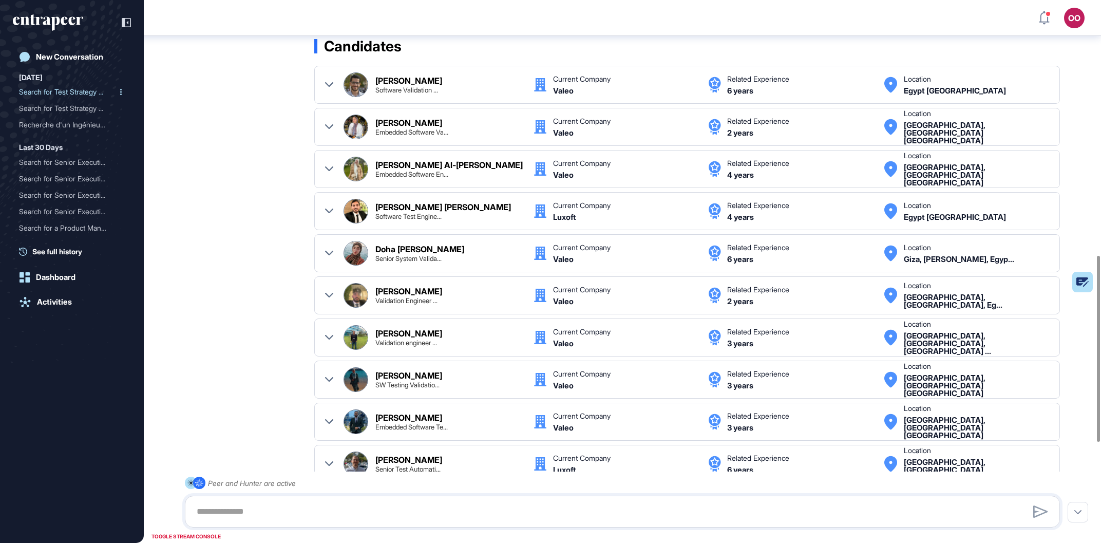
click at [86, 94] on div "Search for Test Strategy ..." at bounding box center [68, 92] width 98 height 16
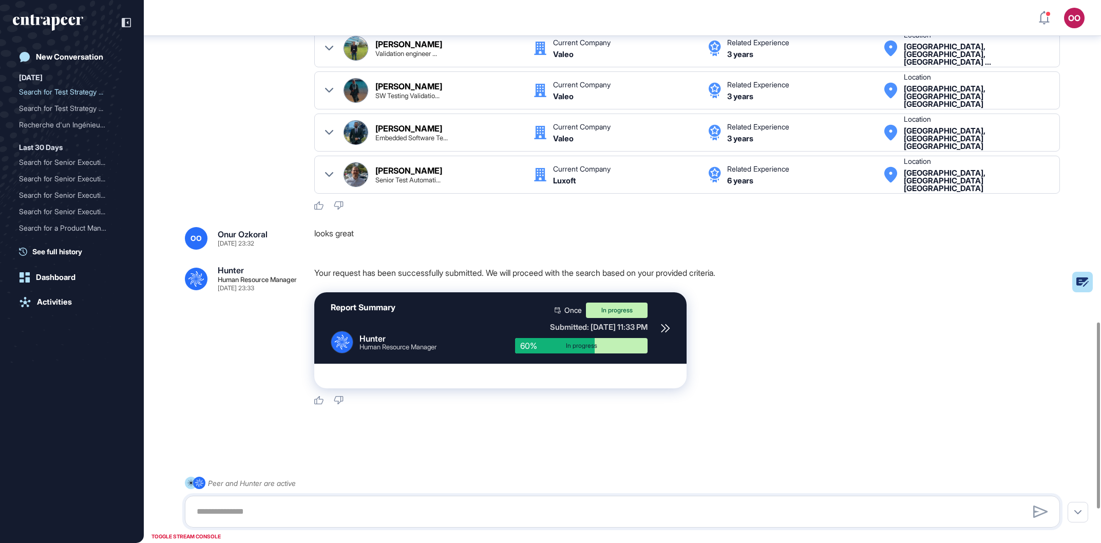
scroll to position [803, 0]
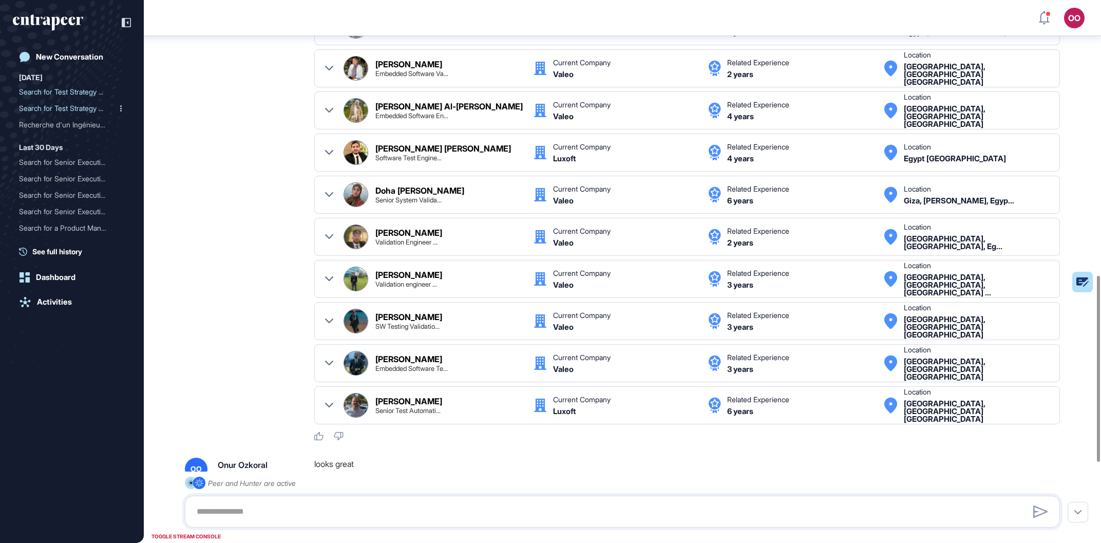
click at [93, 108] on div "Search for Test Strategy ..." at bounding box center [68, 108] width 98 height 16
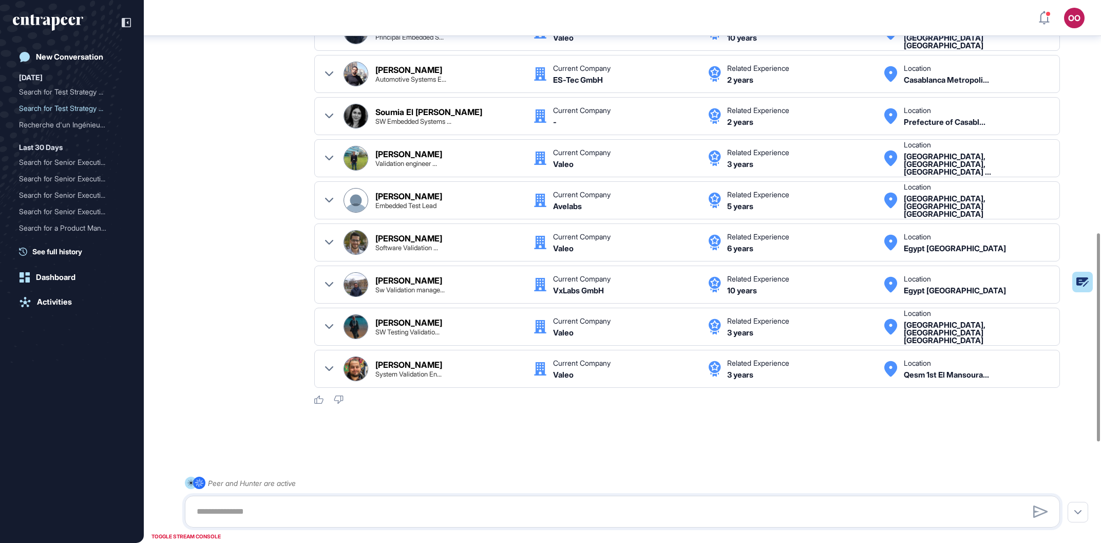
scroll to position [518, 0]
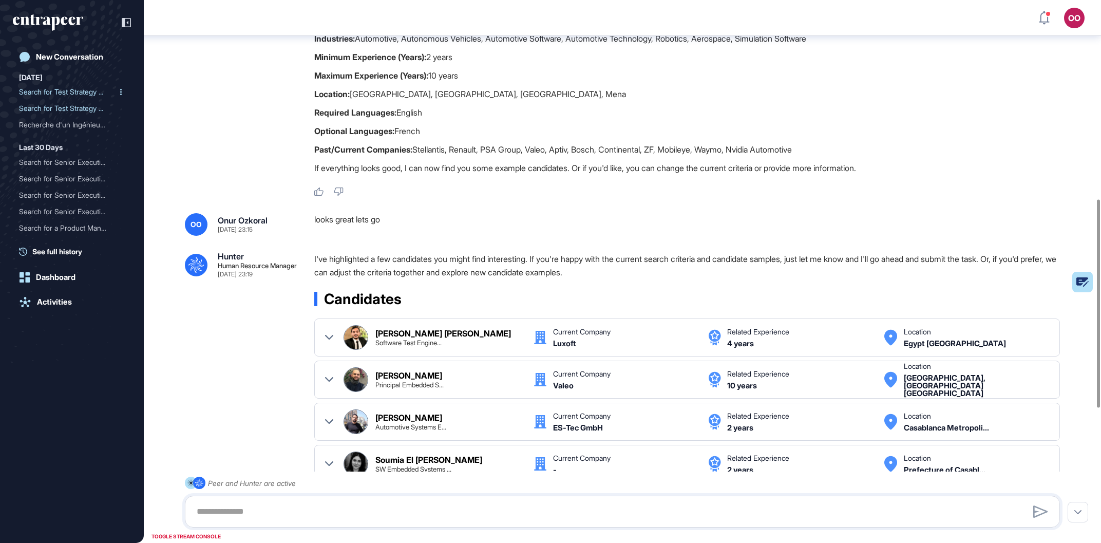
click at [110, 93] on div "Search for Test Strategy ..." at bounding box center [68, 92] width 98 height 16
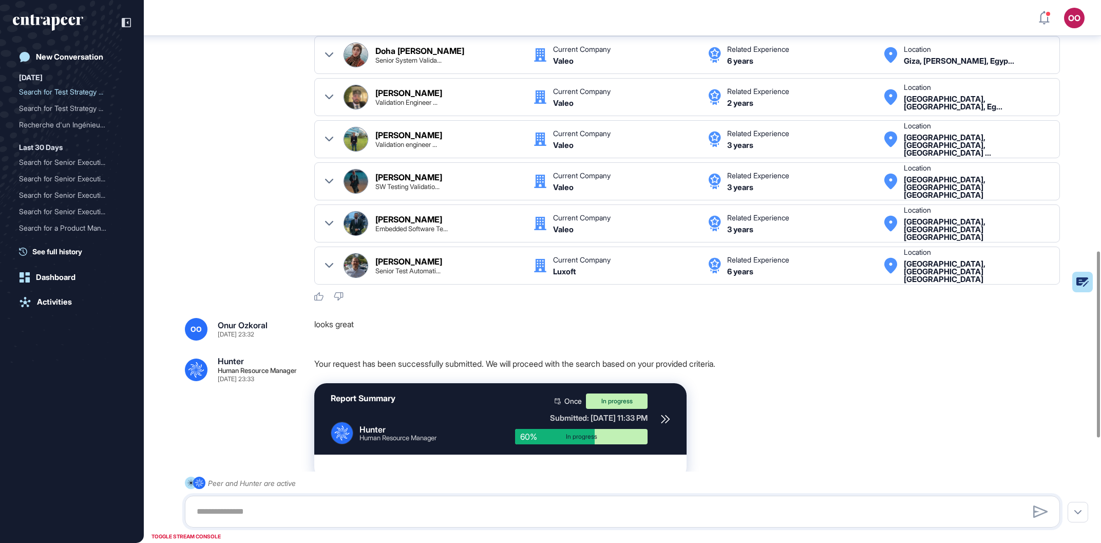
scroll to position [1037, 0]
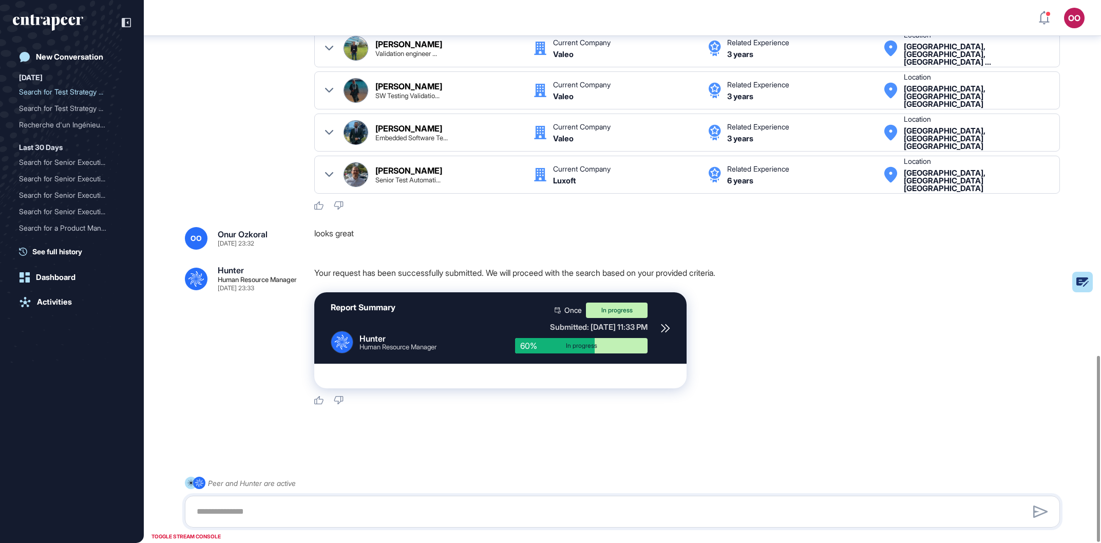
click at [669, 329] on icon at bounding box center [665, 328] width 8 height 8
